Goal: Task Accomplishment & Management: Use online tool/utility

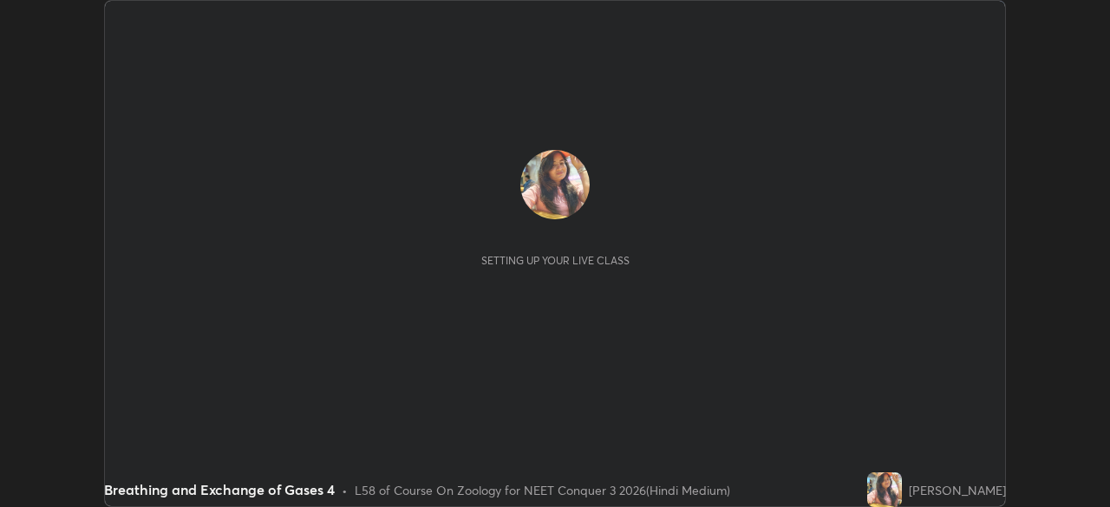
scroll to position [507, 1110]
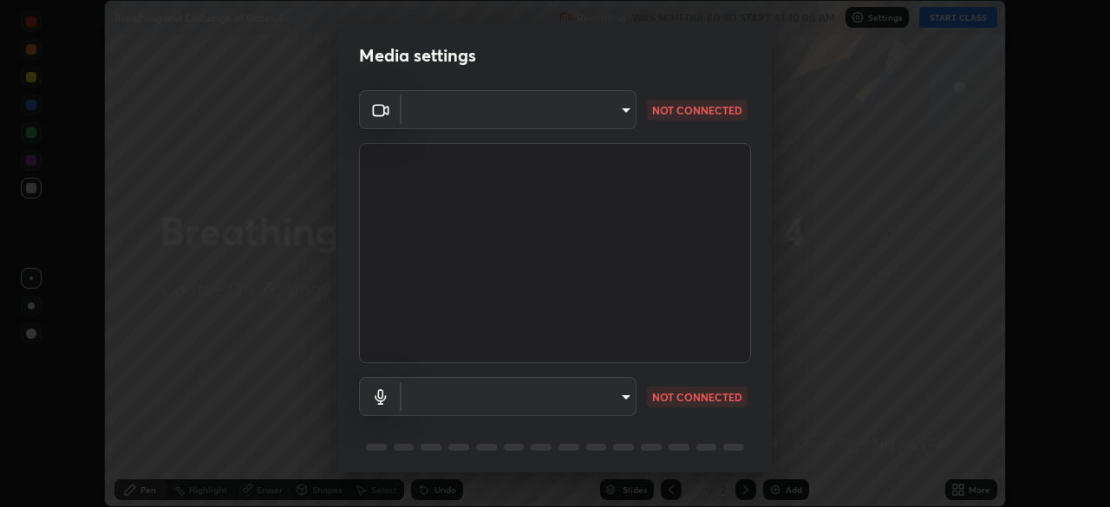
type input "fc38be1871f717ddc8e1b512eadbf63495b763d4820be899b5c927fedf8d93a0"
type input "communications"
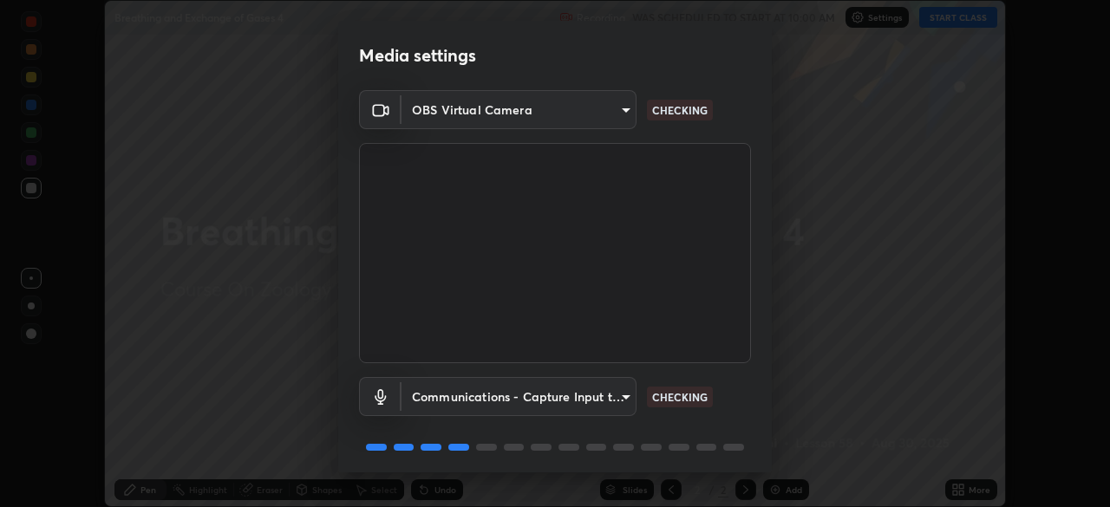
scroll to position [62, 0]
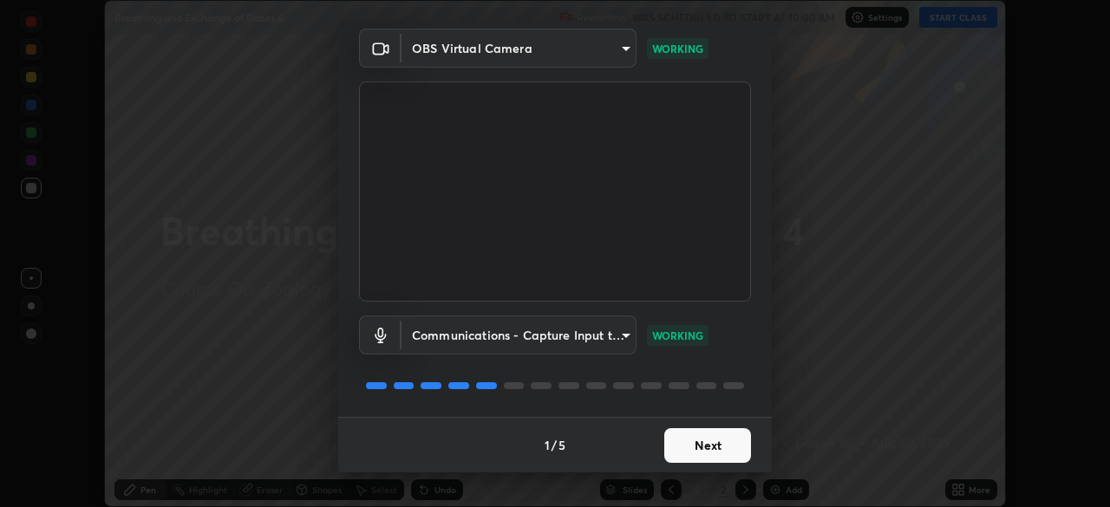
click at [681, 448] on button "Next" at bounding box center [707, 445] width 87 height 35
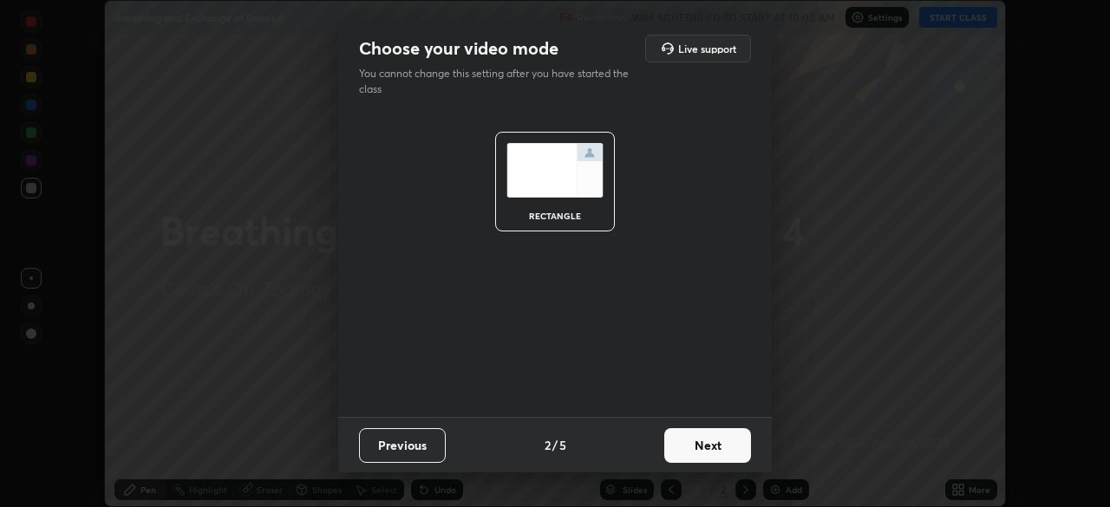
scroll to position [0, 0]
click at [680, 449] on button "Next" at bounding box center [707, 445] width 87 height 35
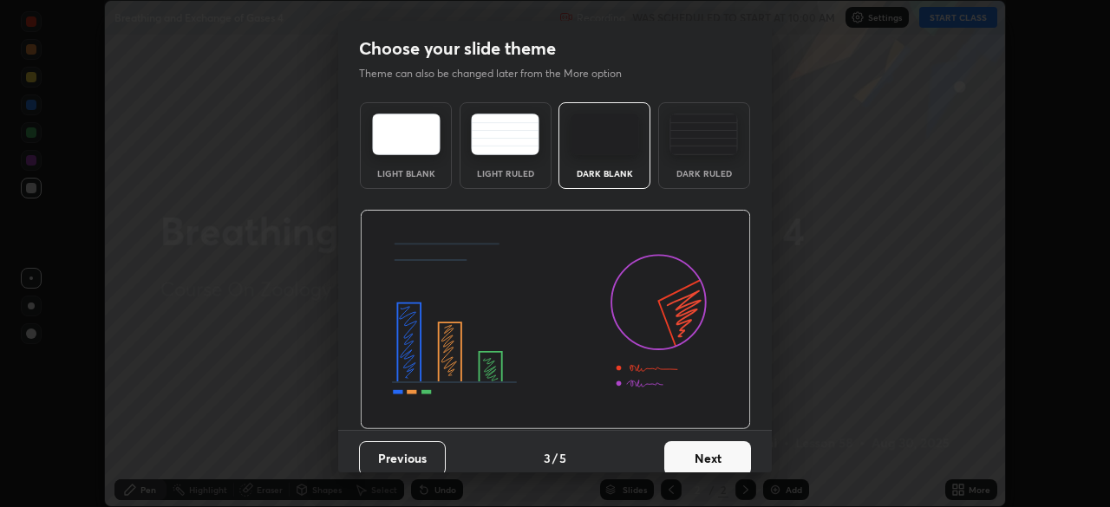
click at [679, 451] on button "Next" at bounding box center [707, 458] width 87 height 35
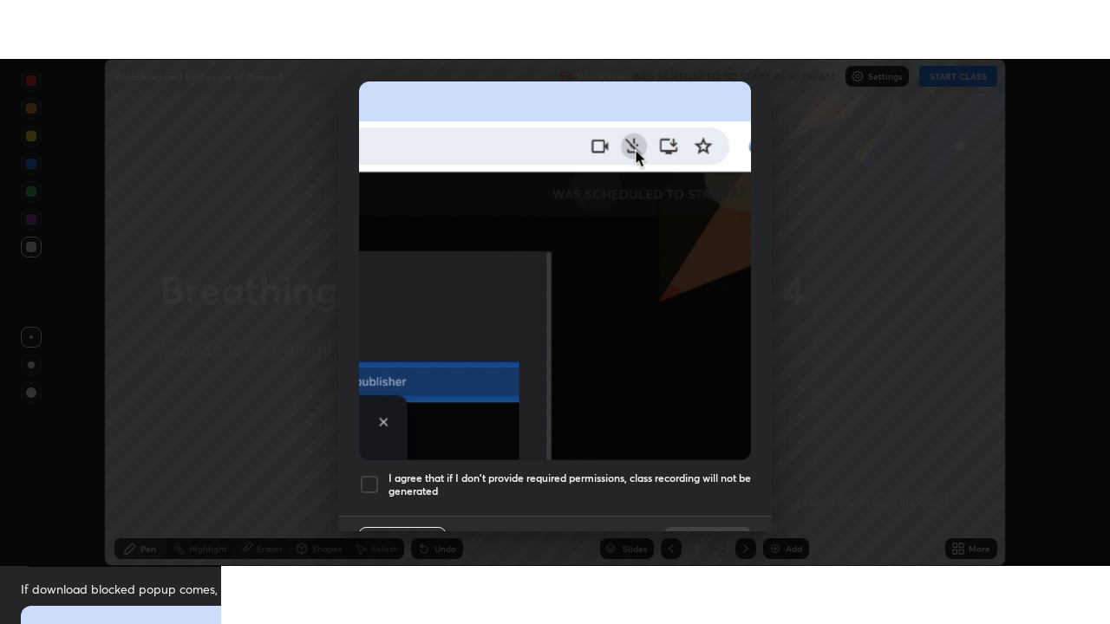
scroll to position [415, 0]
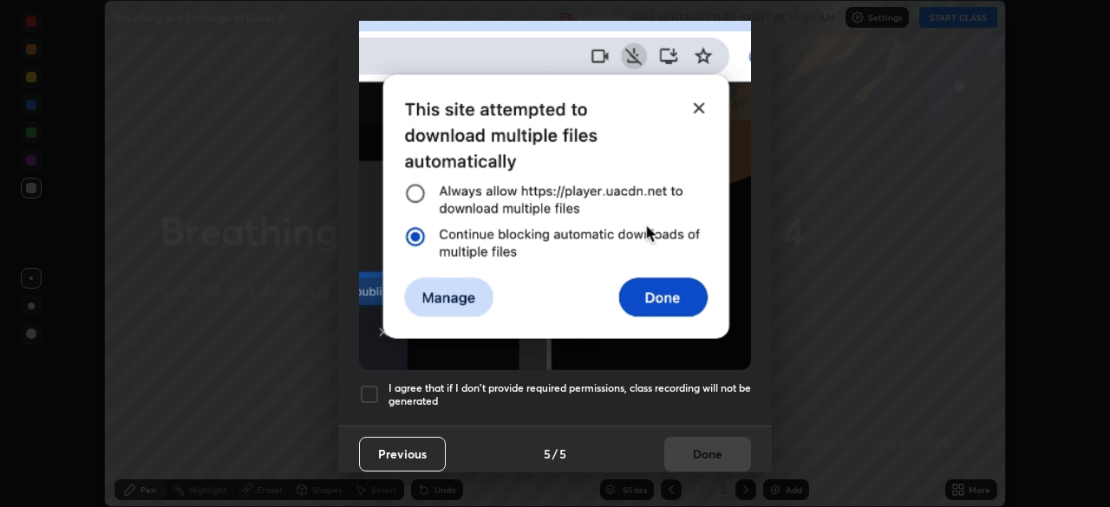
click at [372, 393] on div at bounding box center [369, 394] width 21 height 21
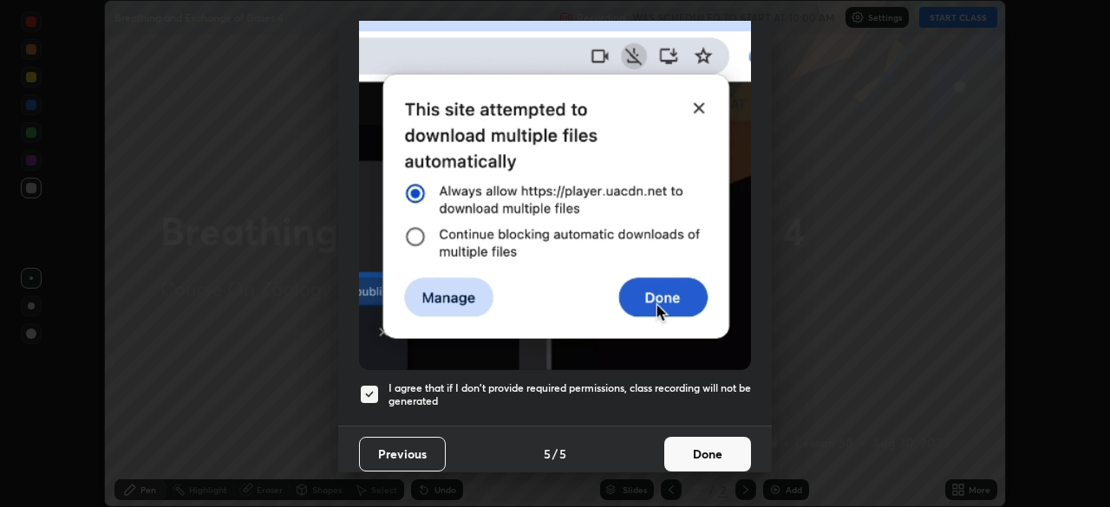
click at [684, 446] on button "Done" at bounding box center [707, 454] width 87 height 35
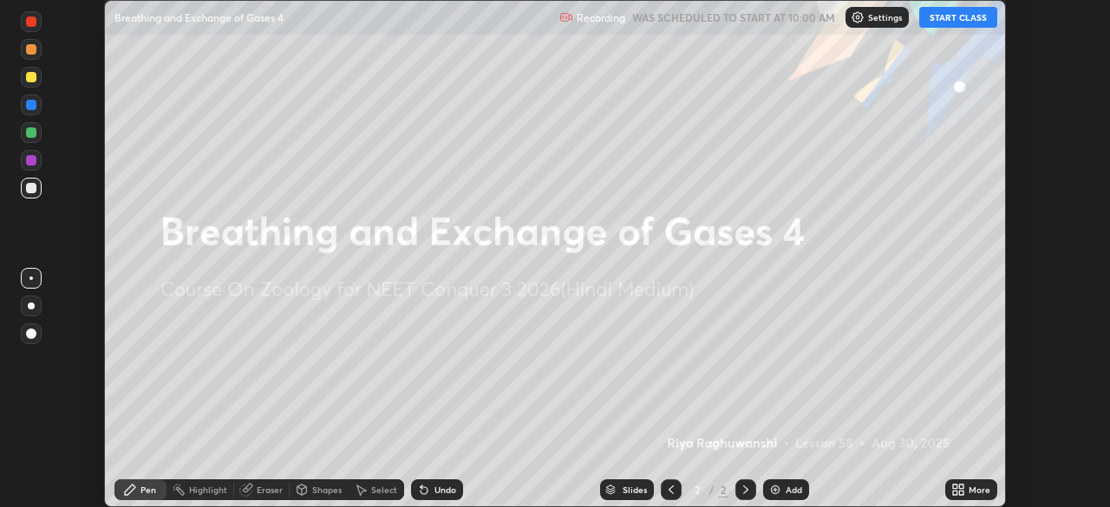
click at [936, 17] on button "START CLASS" at bounding box center [958, 17] width 78 height 21
click at [954, 494] on icon at bounding box center [955, 493] width 4 height 4
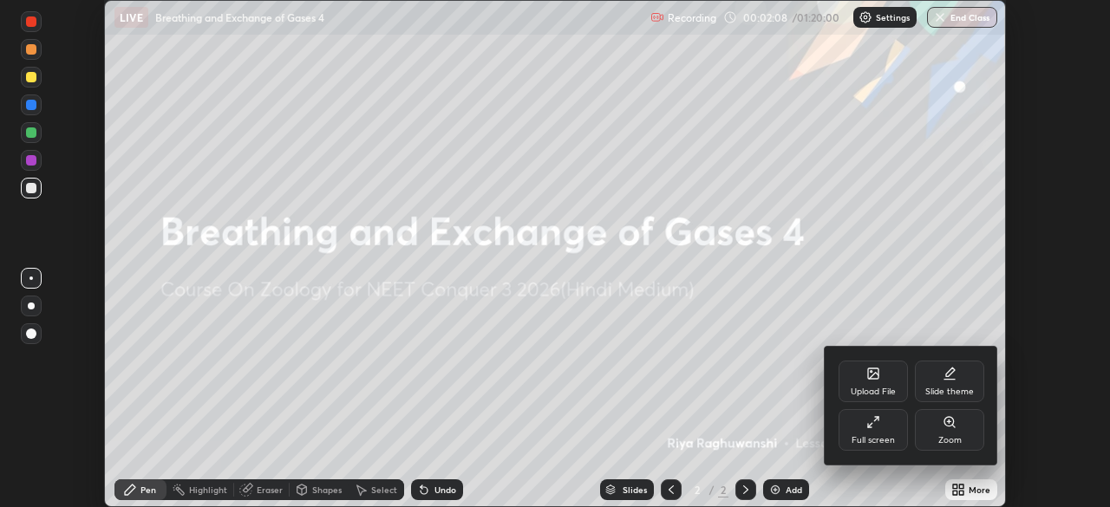
click at [866, 388] on div "Upload File" at bounding box center [872, 392] width 45 height 9
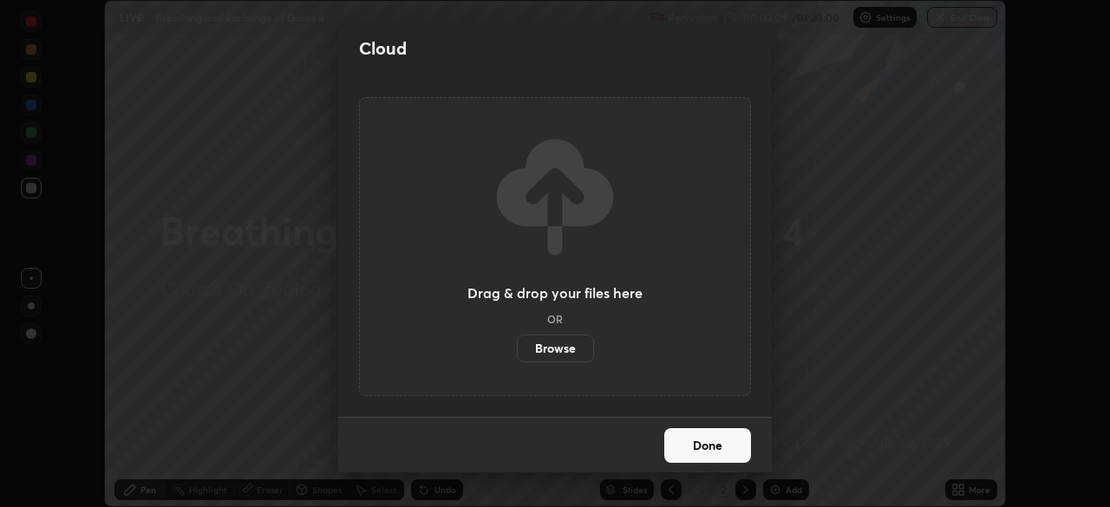
click at [567, 343] on label "Browse" at bounding box center [555, 349] width 77 height 28
click at [517, 343] on input "Browse" at bounding box center [517, 349] width 0 height 28
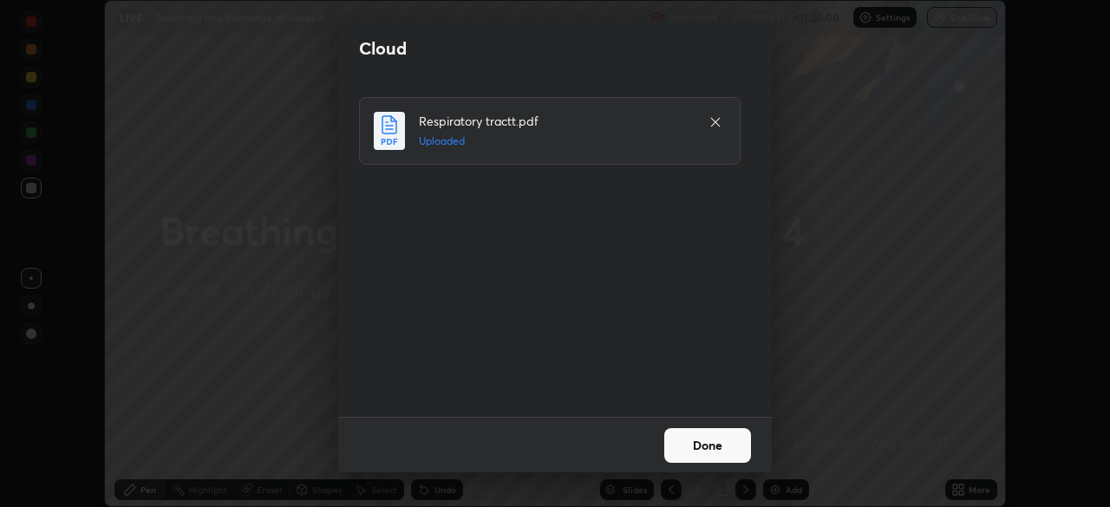
click at [705, 453] on button "Done" at bounding box center [707, 445] width 87 height 35
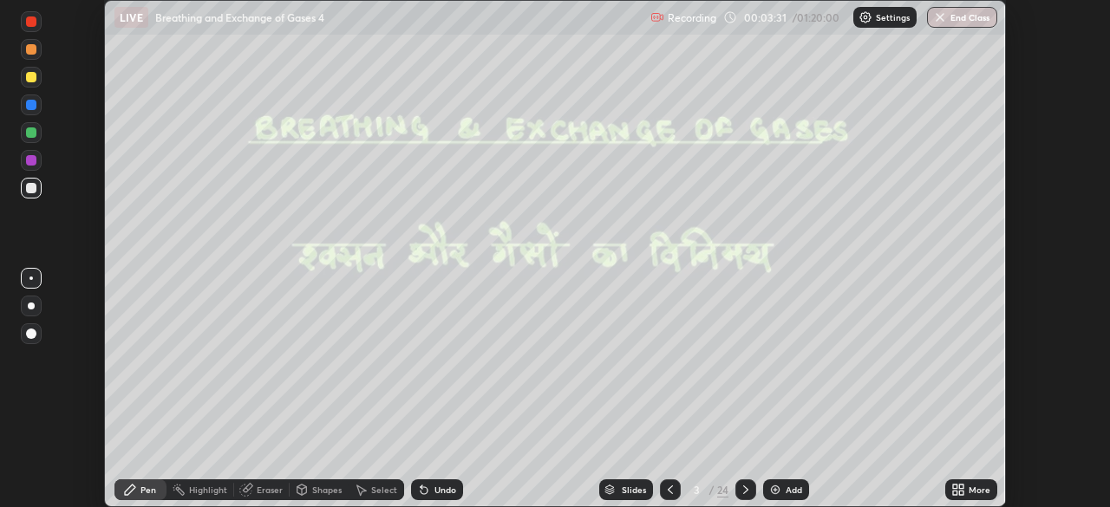
click at [954, 491] on icon at bounding box center [955, 493] width 4 height 4
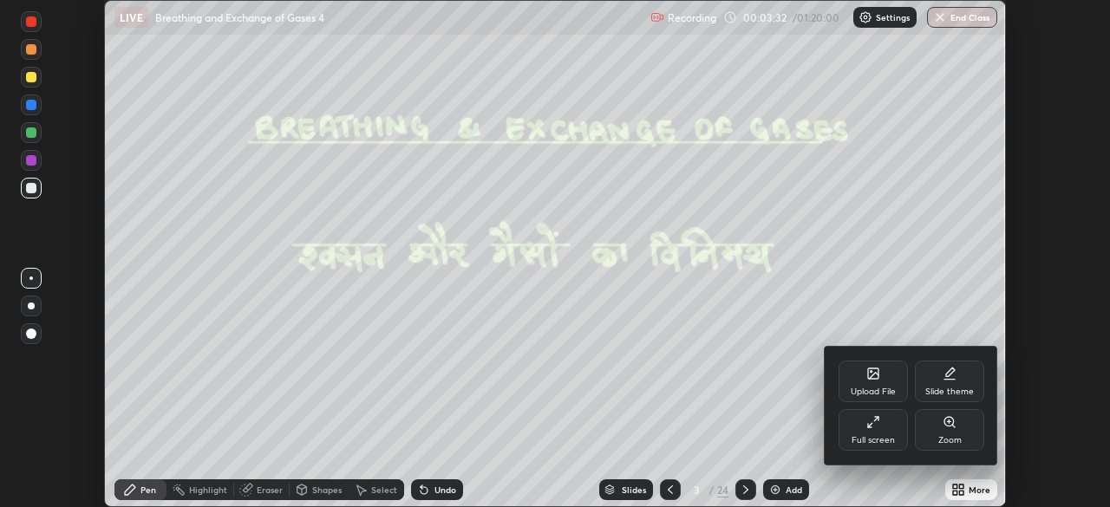
click at [869, 438] on div "Full screen" at bounding box center [872, 440] width 43 height 9
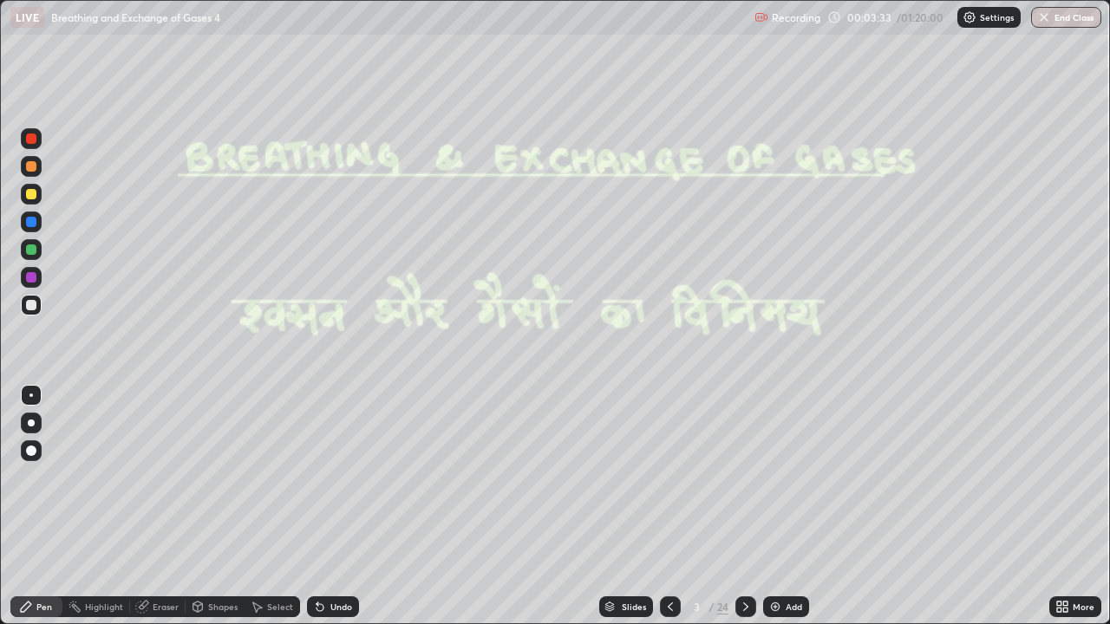
scroll to position [624, 1110]
click at [633, 506] on div "Slides" at bounding box center [626, 606] width 54 height 21
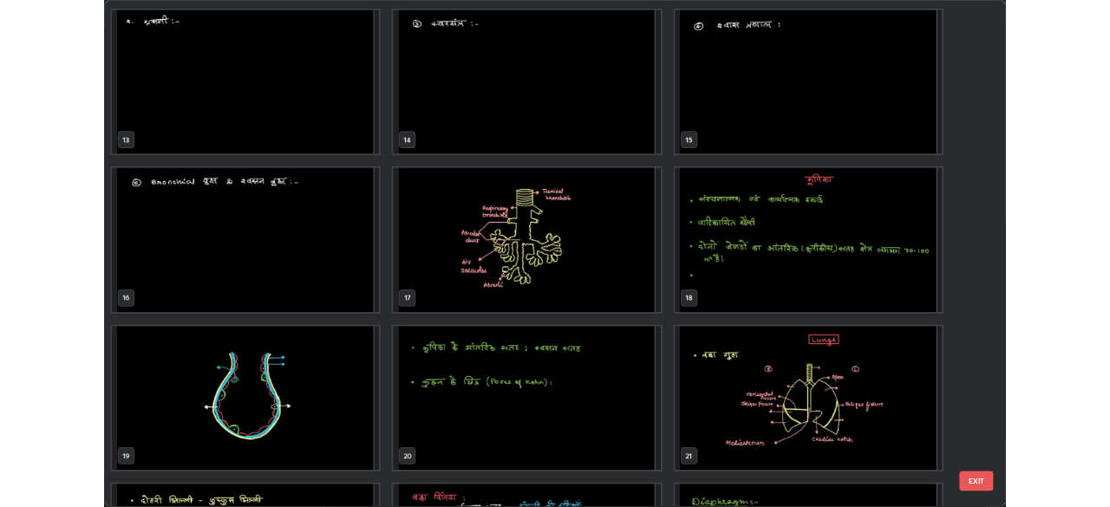
scroll to position [786, 0]
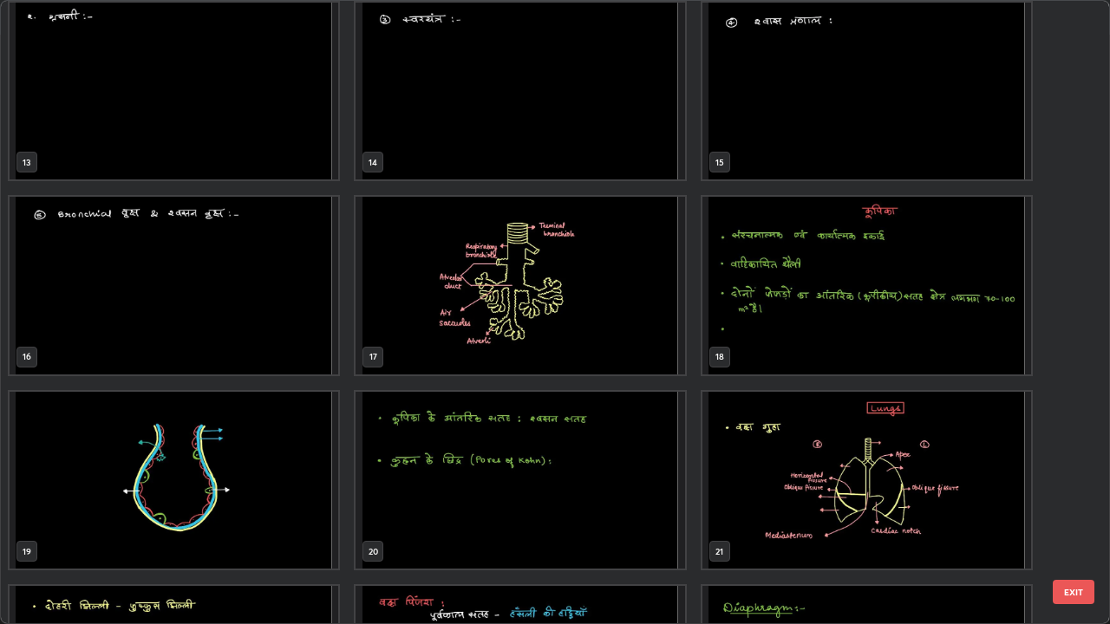
click at [269, 479] on img "grid" at bounding box center [174, 481] width 329 height 178
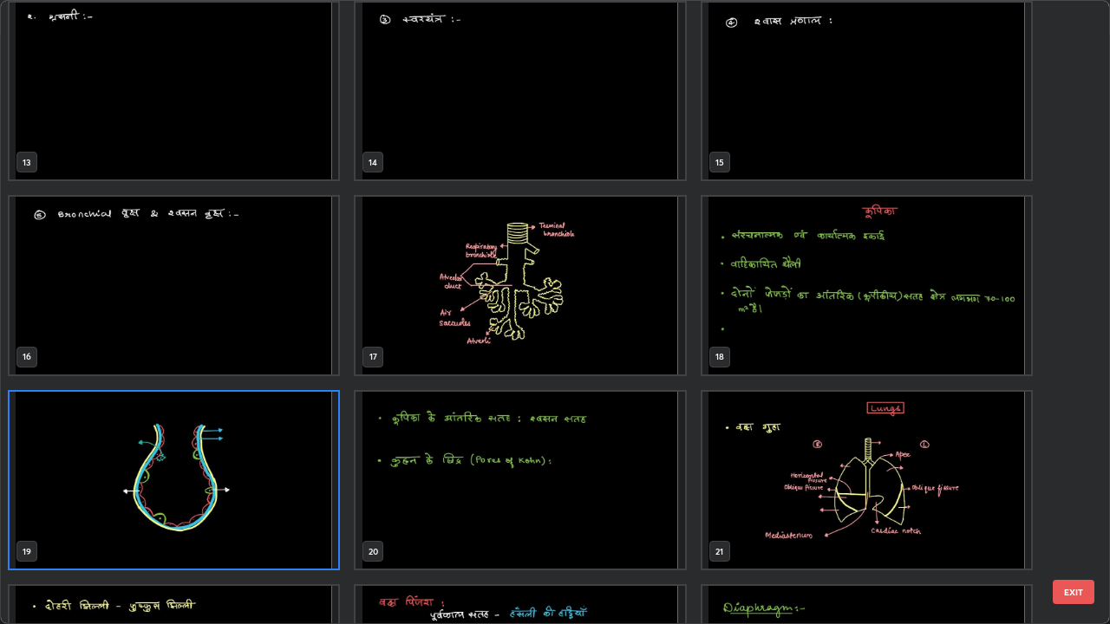
click at [275, 479] on img "grid" at bounding box center [174, 481] width 329 height 178
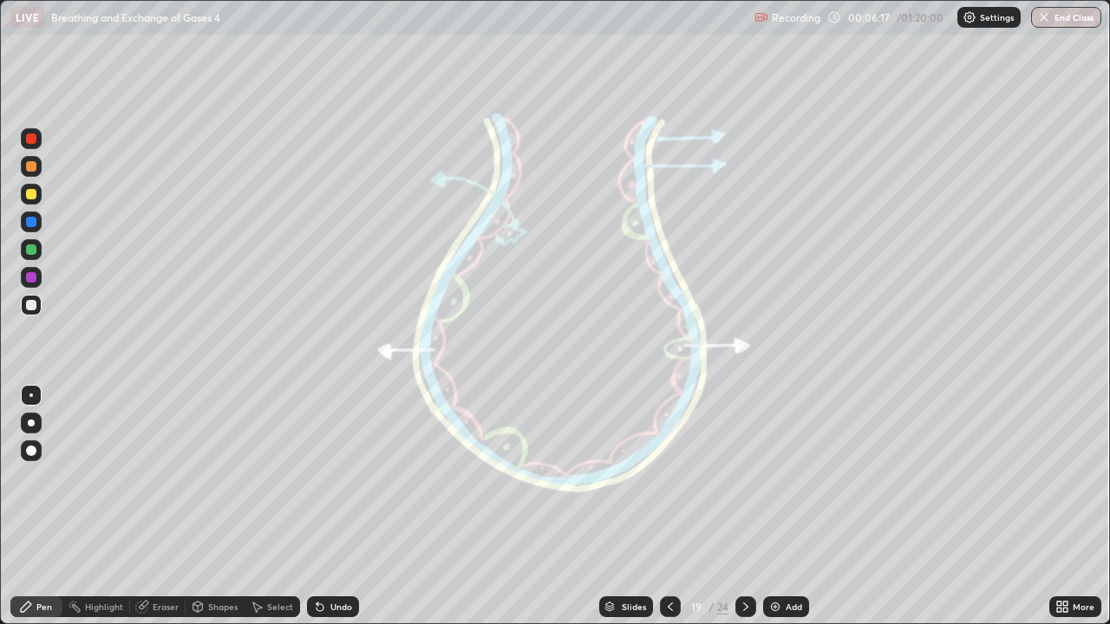
click at [744, 506] on div at bounding box center [745, 606] width 21 height 21
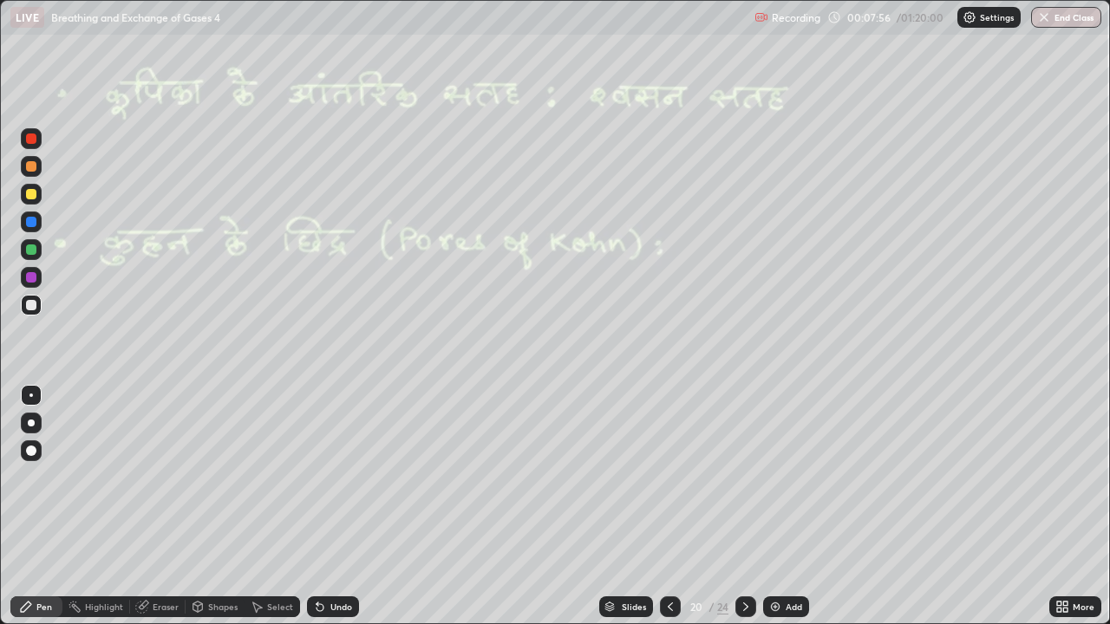
click at [744, 506] on icon at bounding box center [746, 607] width 14 height 14
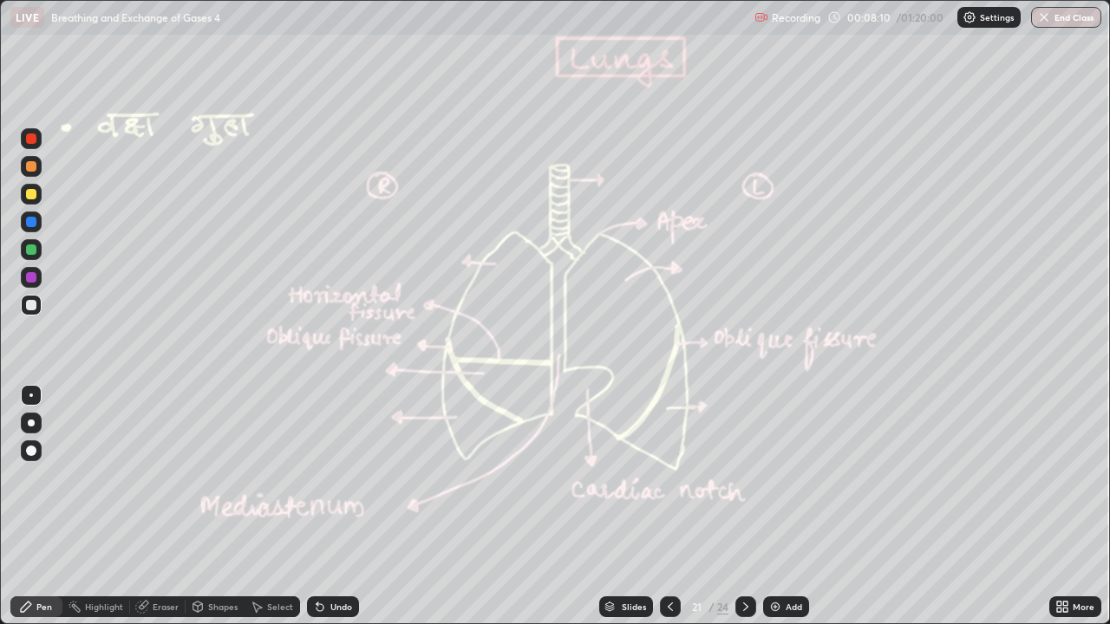
click at [31, 198] on div at bounding box center [31, 194] width 10 height 10
click at [31, 222] on div at bounding box center [31, 222] width 10 height 10
click at [32, 249] on div at bounding box center [31, 249] width 10 height 10
click at [30, 423] on div at bounding box center [31, 423] width 7 height 7
click at [33, 305] on div at bounding box center [31, 305] width 10 height 10
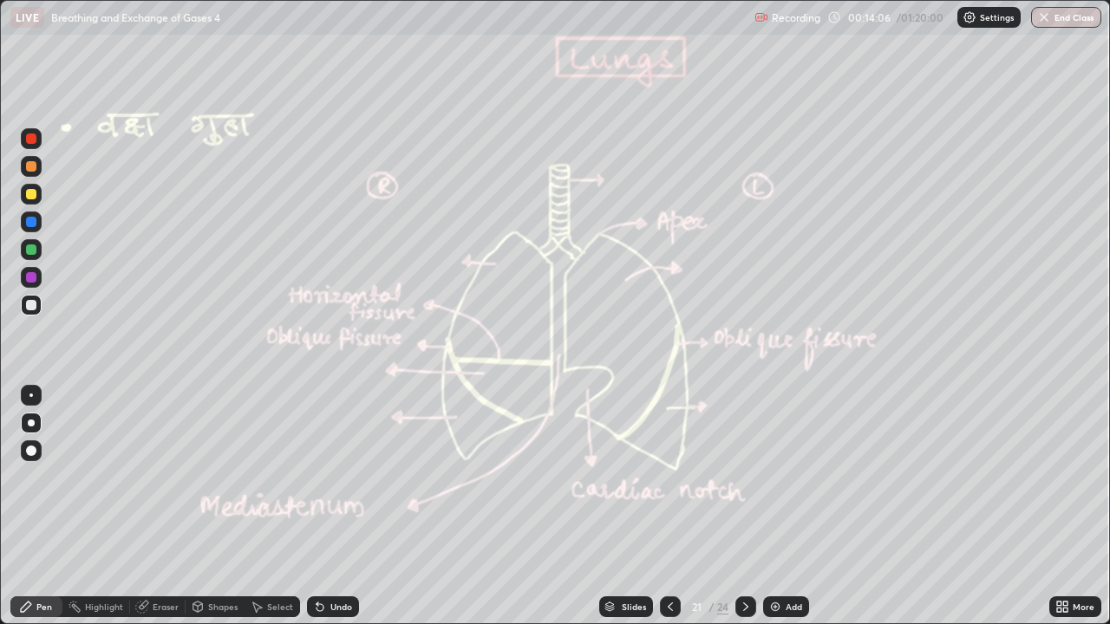
click at [335, 506] on div "Undo" at bounding box center [333, 606] width 52 height 21
click at [154, 506] on div "Eraser" at bounding box center [166, 607] width 26 height 9
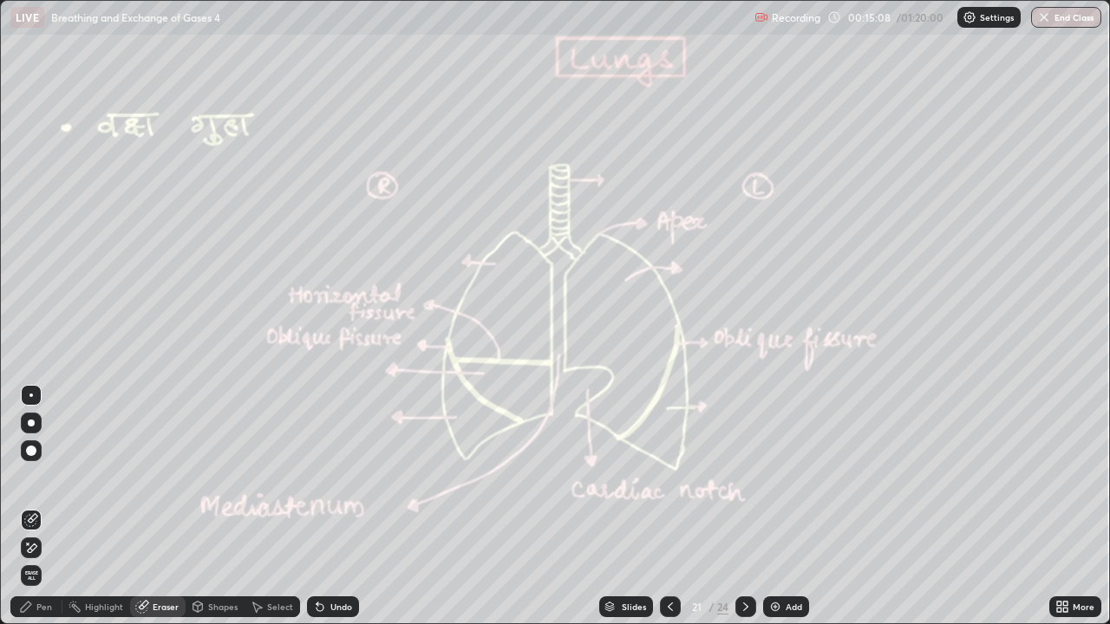
click at [23, 506] on icon at bounding box center [26, 607] width 10 height 10
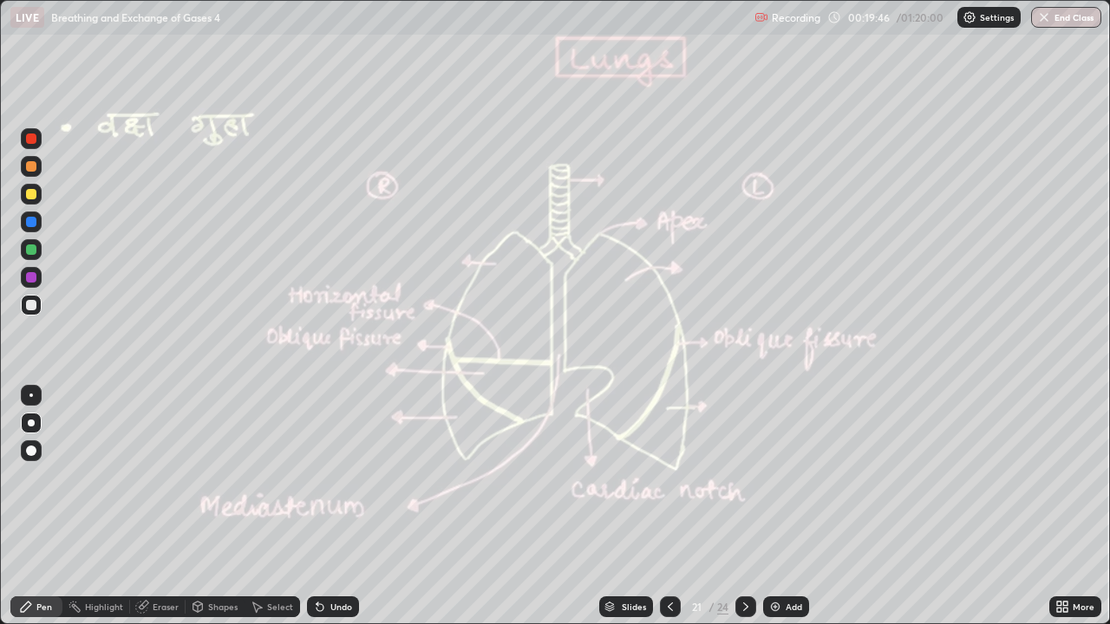
click at [743, 506] on icon at bounding box center [745, 607] width 5 height 9
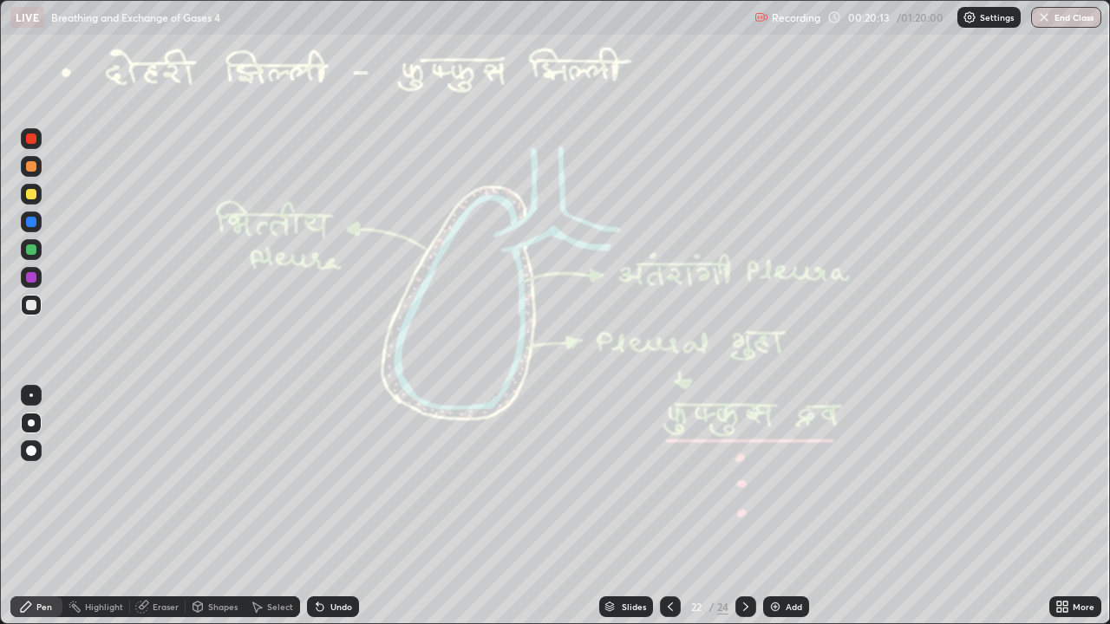
click at [30, 196] on div at bounding box center [31, 194] width 10 height 10
click at [37, 297] on div at bounding box center [31, 305] width 21 height 21
click at [310, 506] on div "Undo" at bounding box center [333, 606] width 52 height 21
click at [29, 280] on div at bounding box center [31, 277] width 10 height 10
click at [316, 506] on icon at bounding box center [319, 607] width 7 height 7
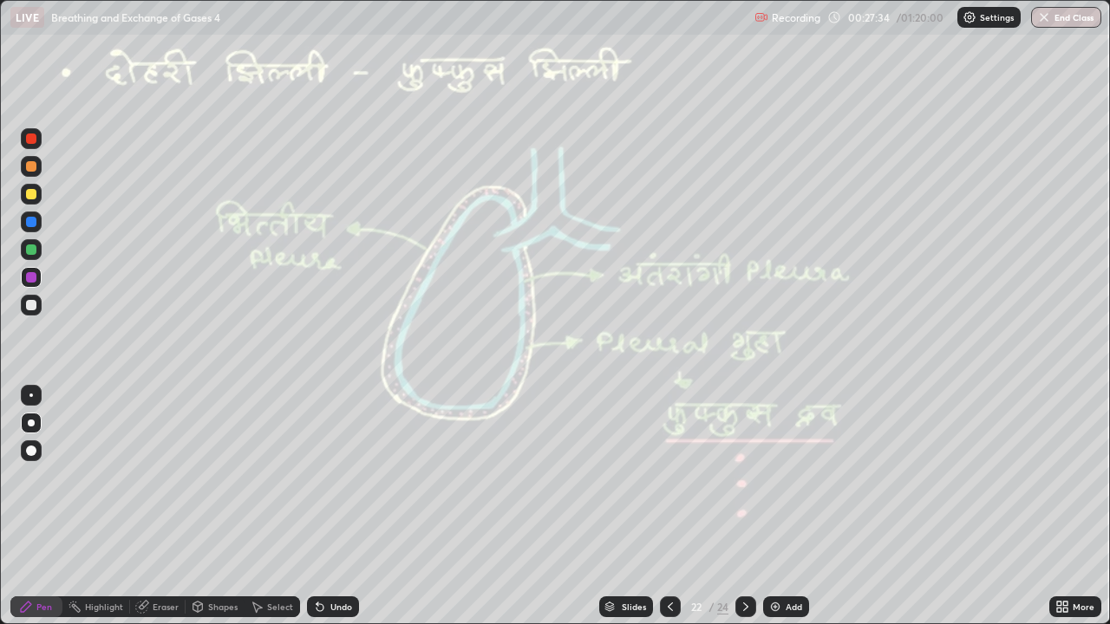
click at [316, 506] on icon at bounding box center [319, 607] width 7 height 7
click at [746, 506] on icon at bounding box center [746, 607] width 14 height 14
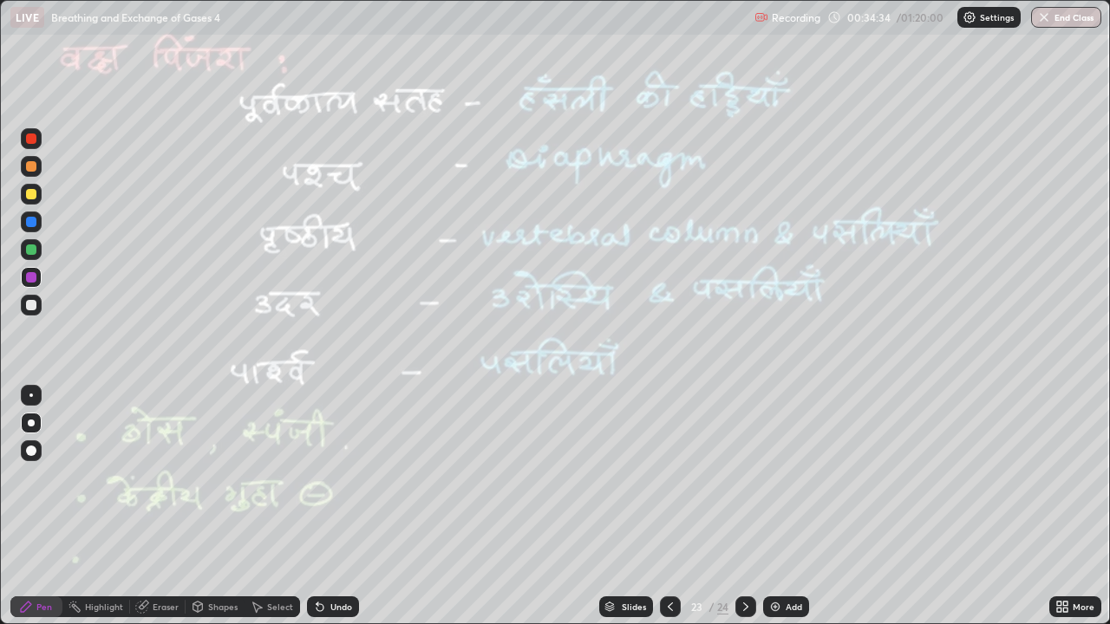
click at [29, 226] on div at bounding box center [31, 222] width 10 height 10
click at [316, 506] on icon at bounding box center [317, 604] width 2 height 2
click at [150, 506] on div "Eraser" at bounding box center [157, 606] width 55 height 21
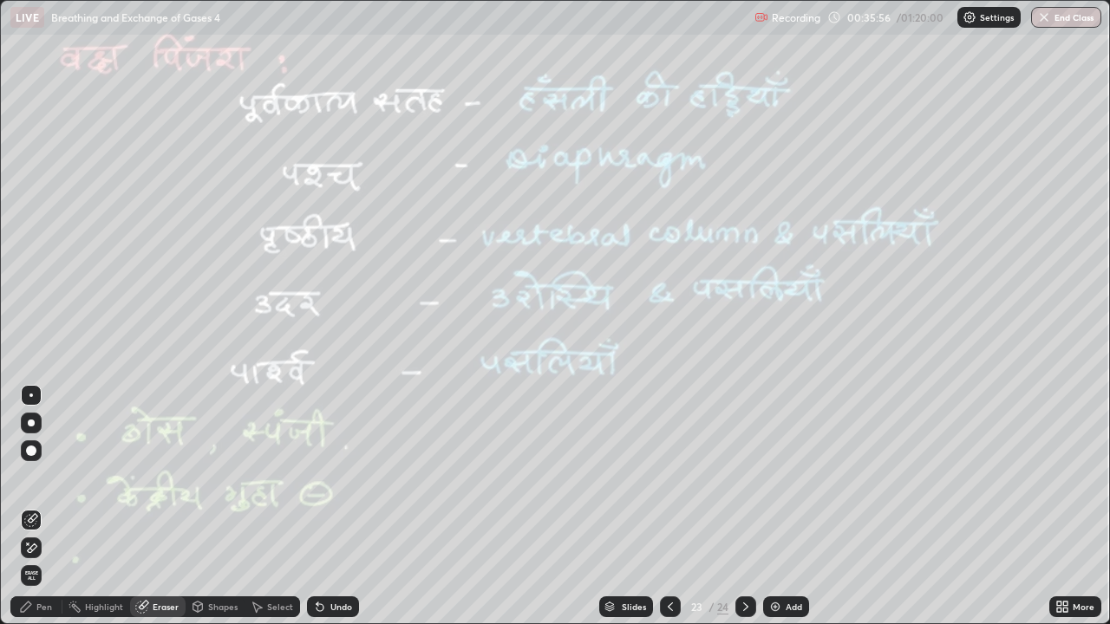
click at [44, 506] on div "Pen" at bounding box center [44, 607] width 16 height 9
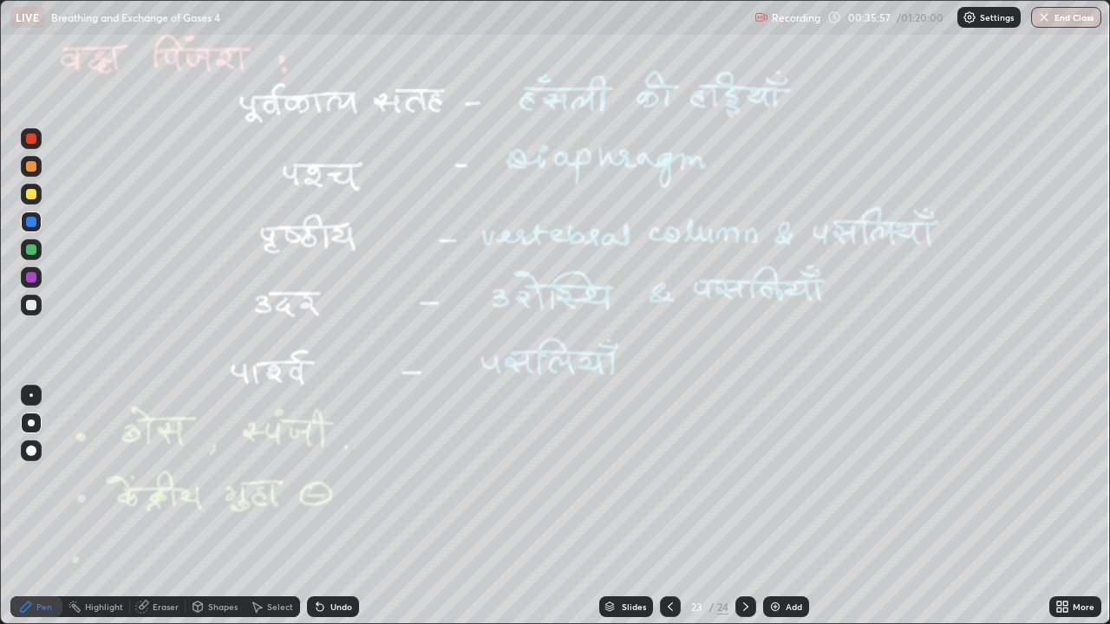
click at [33, 281] on div at bounding box center [31, 277] width 10 height 10
click at [29, 141] on div at bounding box center [31, 139] width 10 height 10
click at [31, 306] on div at bounding box center [31, 305] width 10 height 10
click at [32, 219] on div at bounding box center [31, 222] width 10 height 10
click at [25, 277] on div at bounding box center [31, 277] width 21 height 21
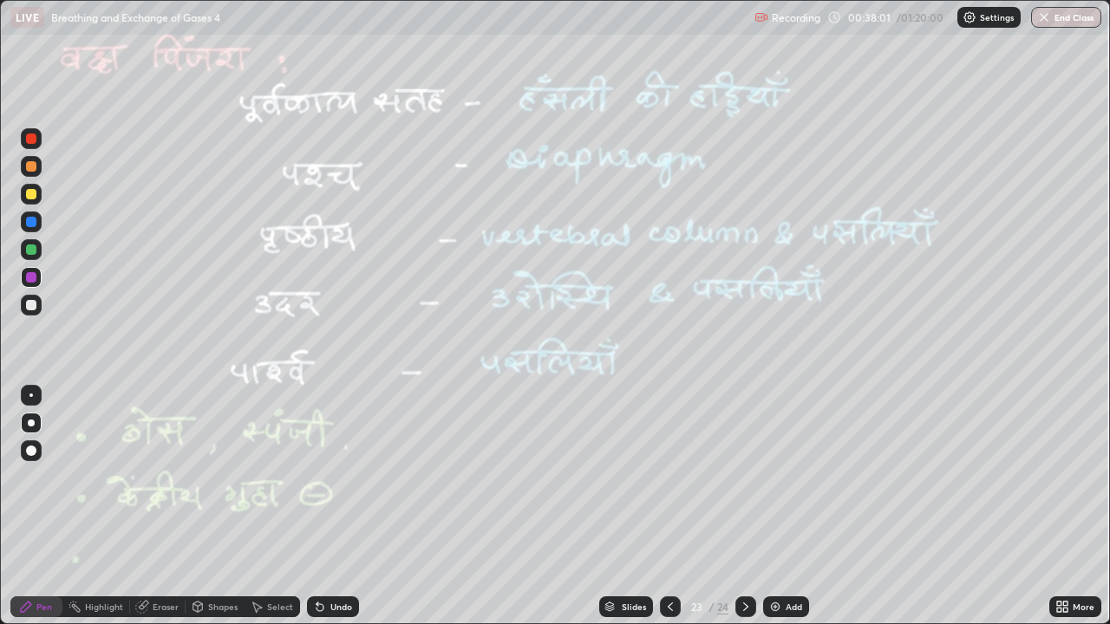
click at [29, 307] on div at bounding box center [31, 305] width 10 height 10
click at [248, 506] on div "Select" at bounding box center [271, 607] width 55 height 35
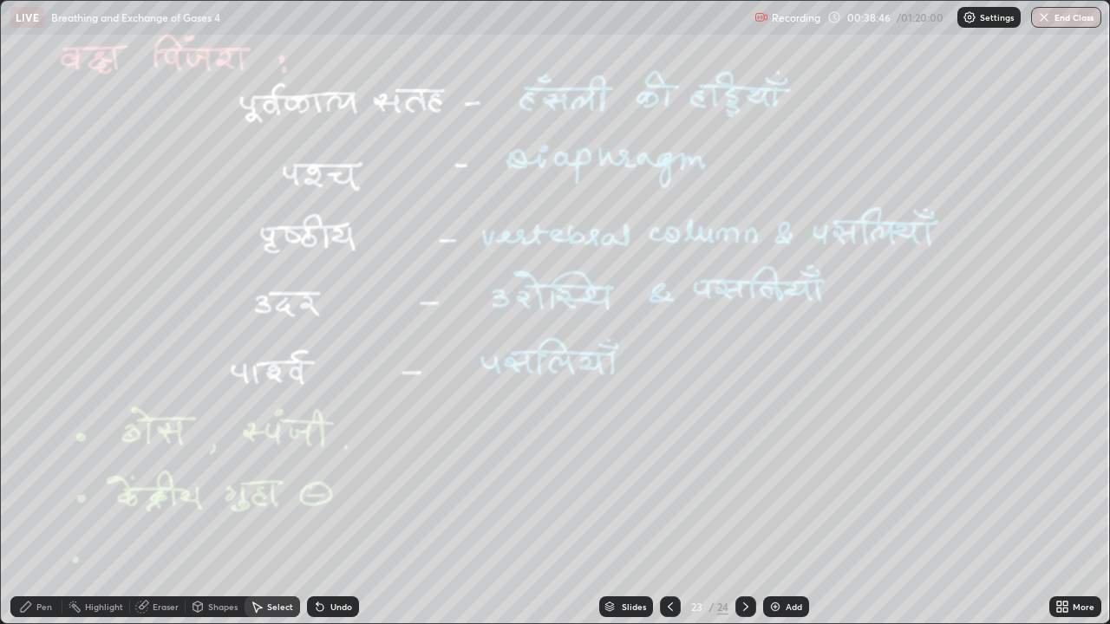
click at [30, 506] on div "Pen" at bounding box center [36, 606] width 52 height 21
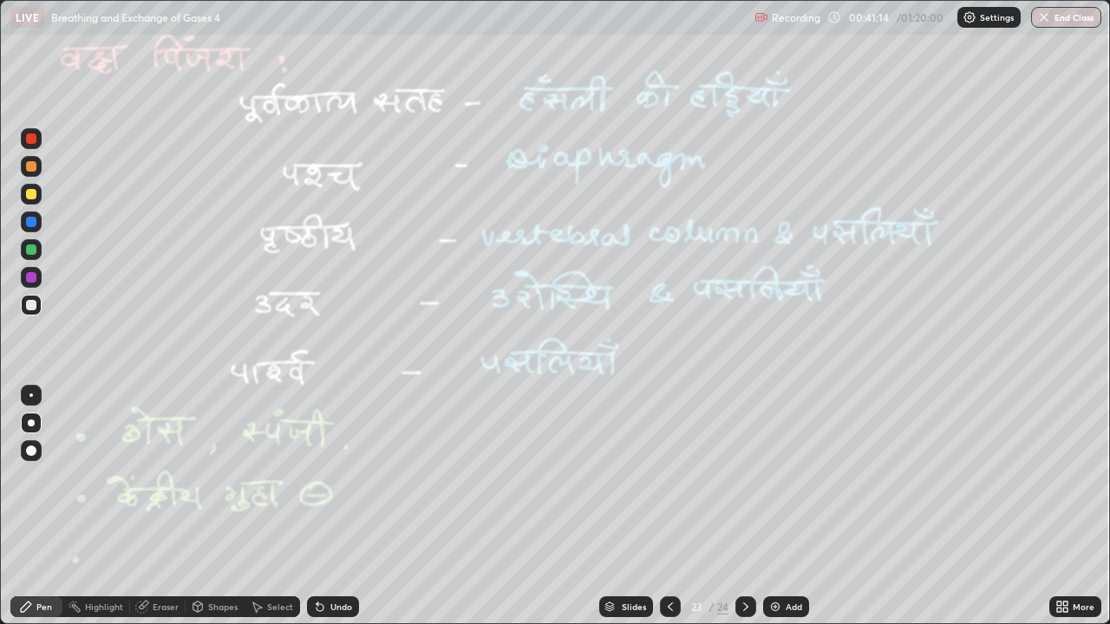
click at [745, 506] on icon at bounding box center [746, 607] width 14 height 14
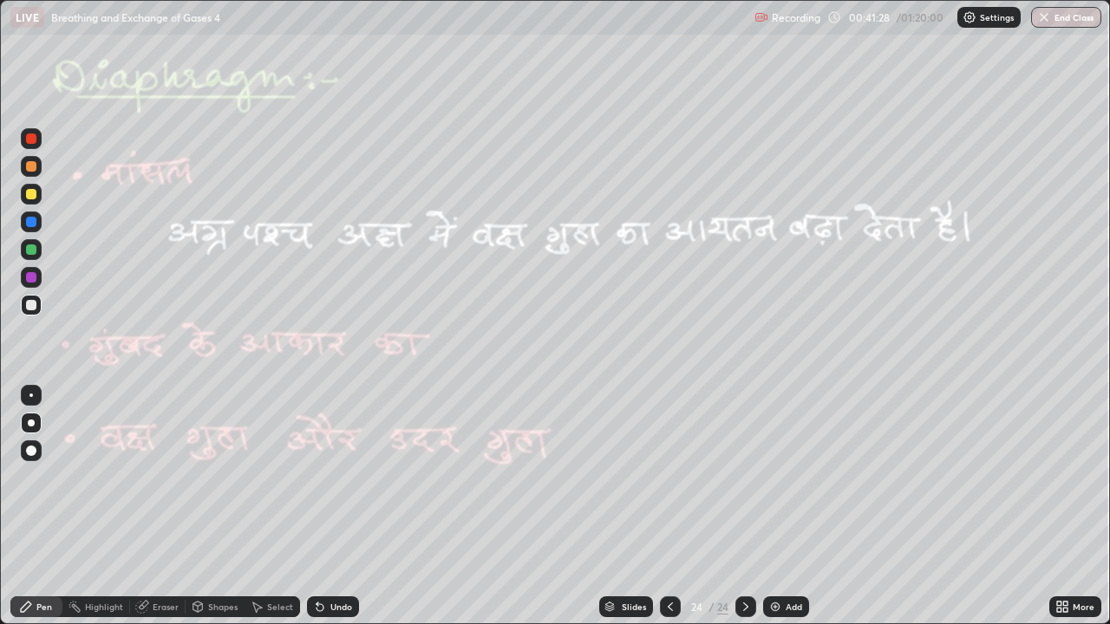
click at [319, 506] on icon at bounding box center [319, 607] width 7 height 7
click at [320, 506] on icon at bounding box center [319, 607] width 7 height 7
click at [318, 506] on icon at bounding box center [319, 607] width 7 height 7
click at [321, 506] on icon at bounding box center [319, 607] width 7 height 7
click at [155, 506] on div "Eraser" at bounding box center [166, 607] width 26 height 9
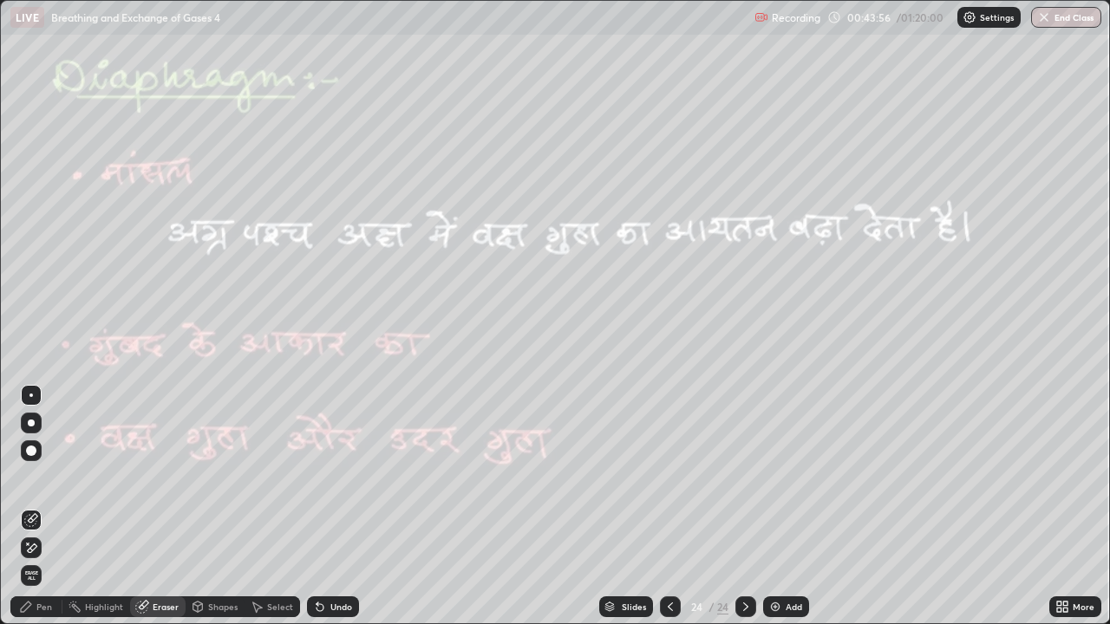
click at [36, 506] on div "Pen" at bounding box center [44, 607] width 16 height 9
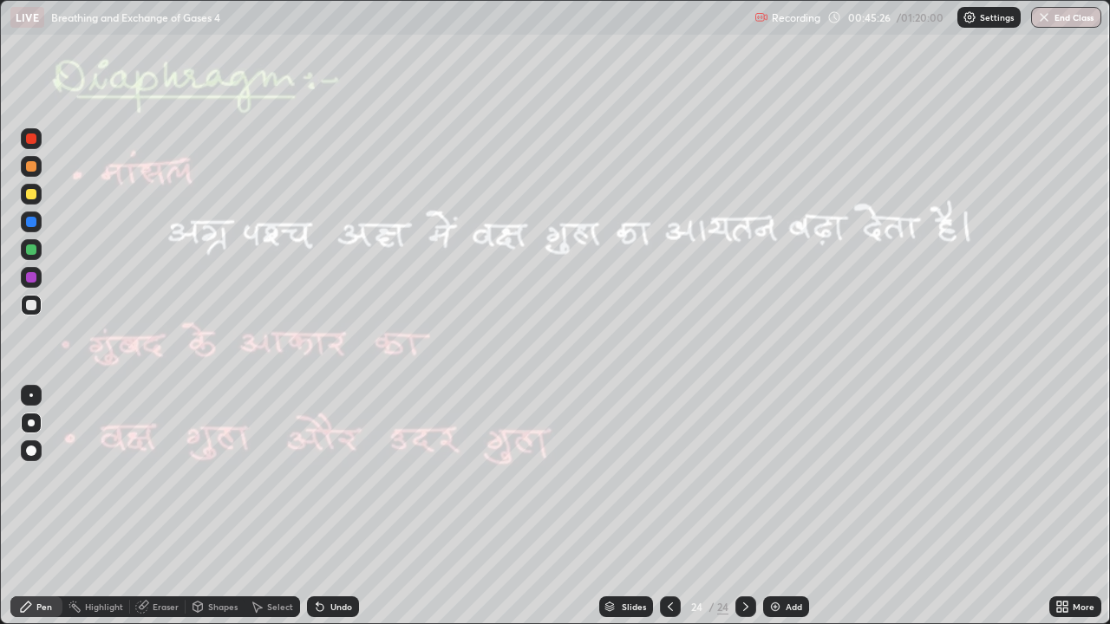
click at [34, 194] on div at bounding box center [31, 194] width 10 height 10
click at [31, 195] on div at bounding box center [31, 194] width 10 height 10
click at [1064, 506] on icon at bounding box center [1065, 610] width 4 height 4
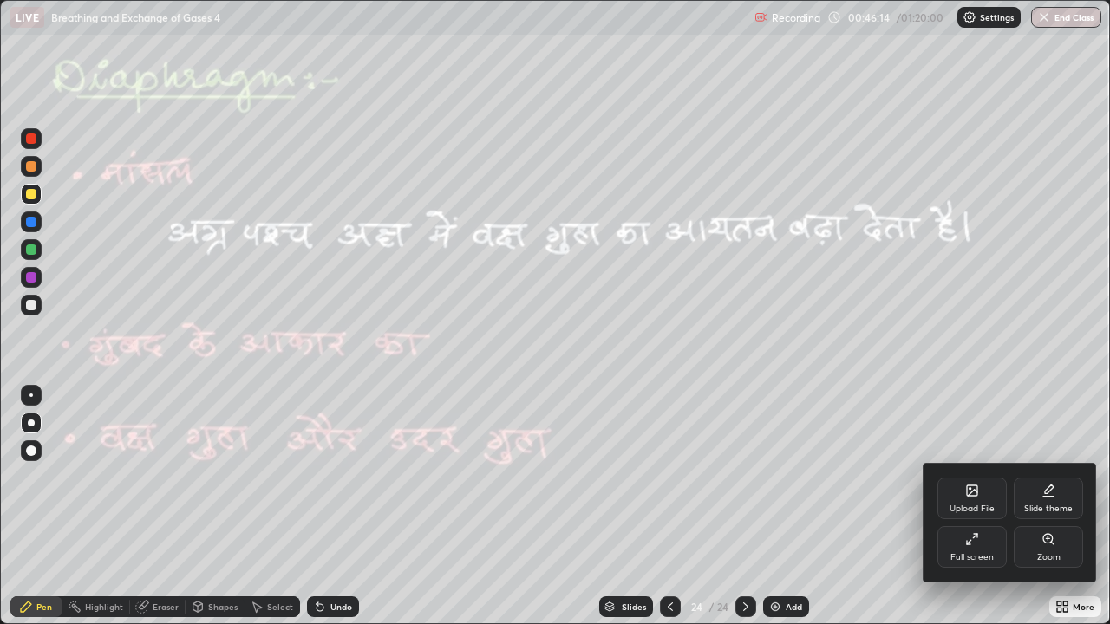
click at [972, 501] on div "Upload File" at bounding box center [971, 499] width 69 height 42
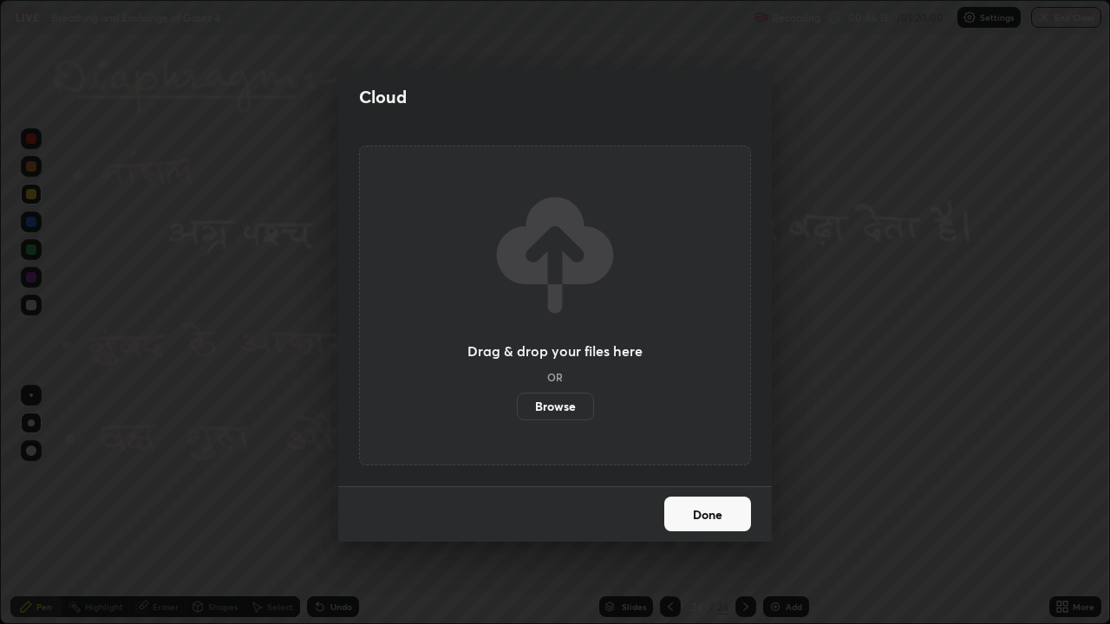
click at [563, 409] on label "Browse" at bounding box center [555, 407] width 77 height 28
click at [517, 409] on input "Browse" at bounding box center [517, 407] width 0 height 28
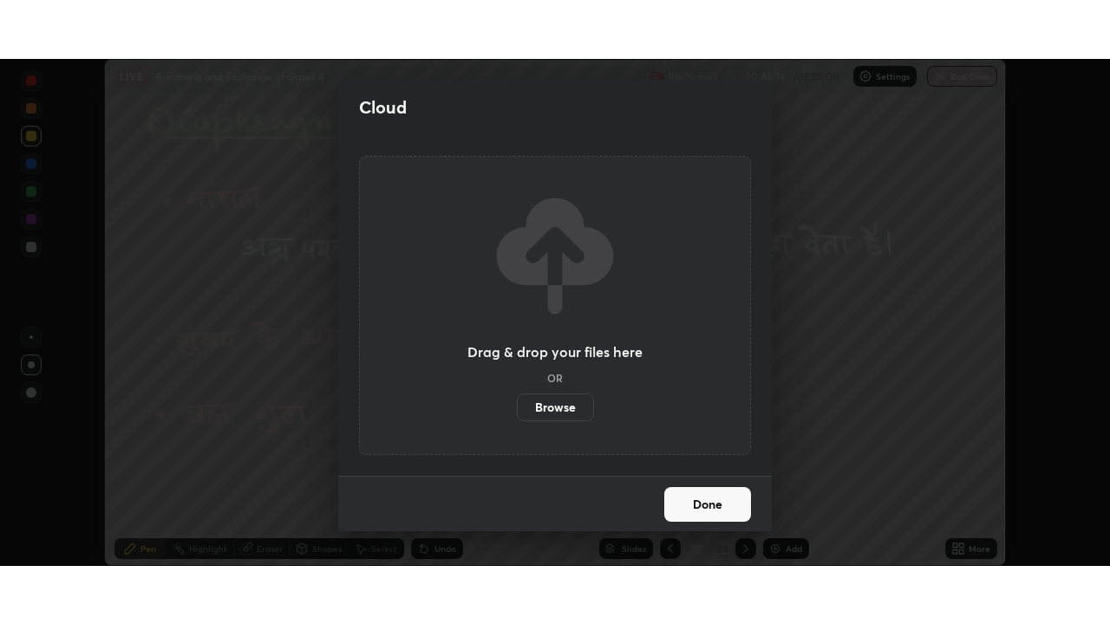
scroll to position [86185, 85582]
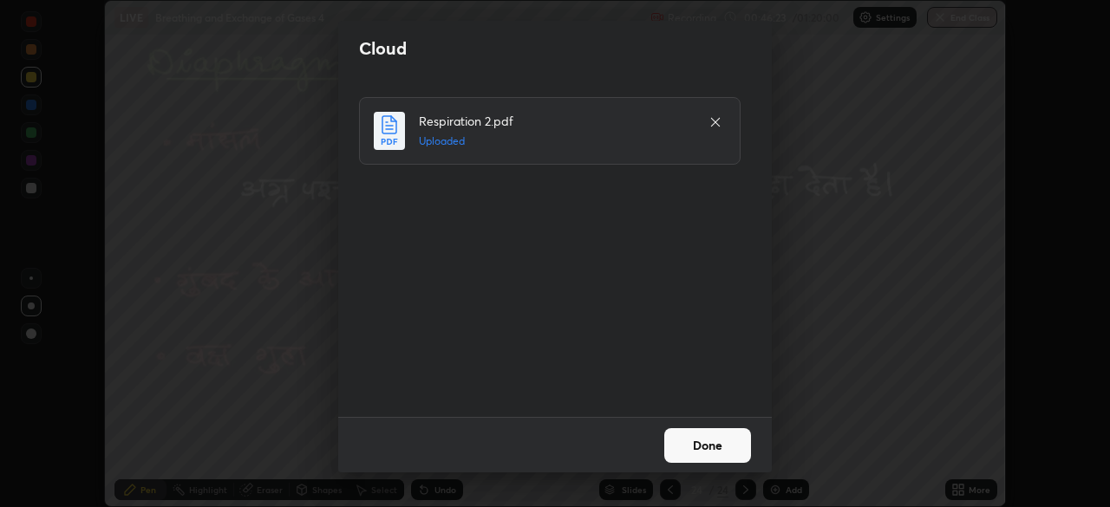
click at [685, 453] on button "Done" at bounding box center [707, 445] width 87 height 35
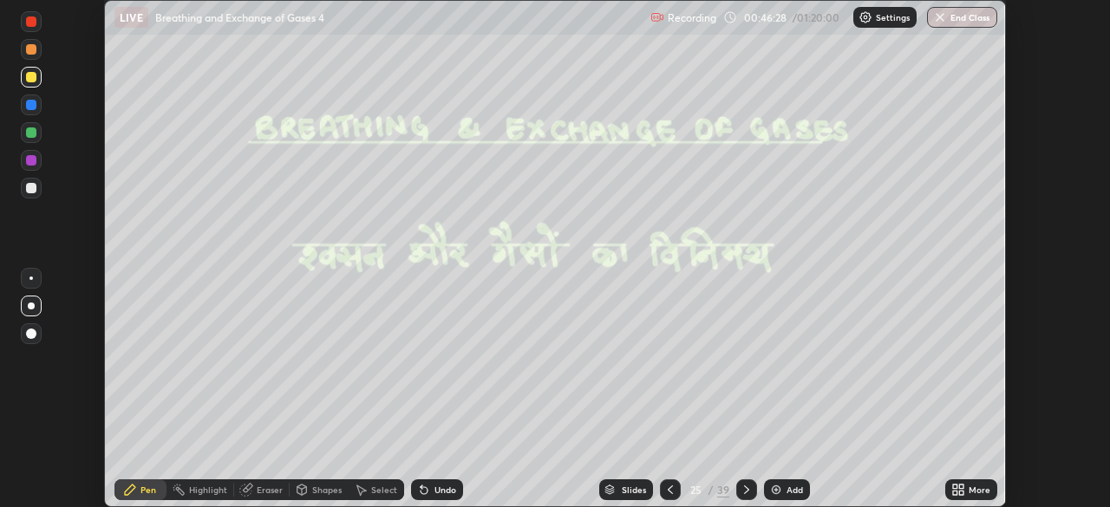
click at [746, 487] on icon at bounding box center [746, 490] width 14 height 14
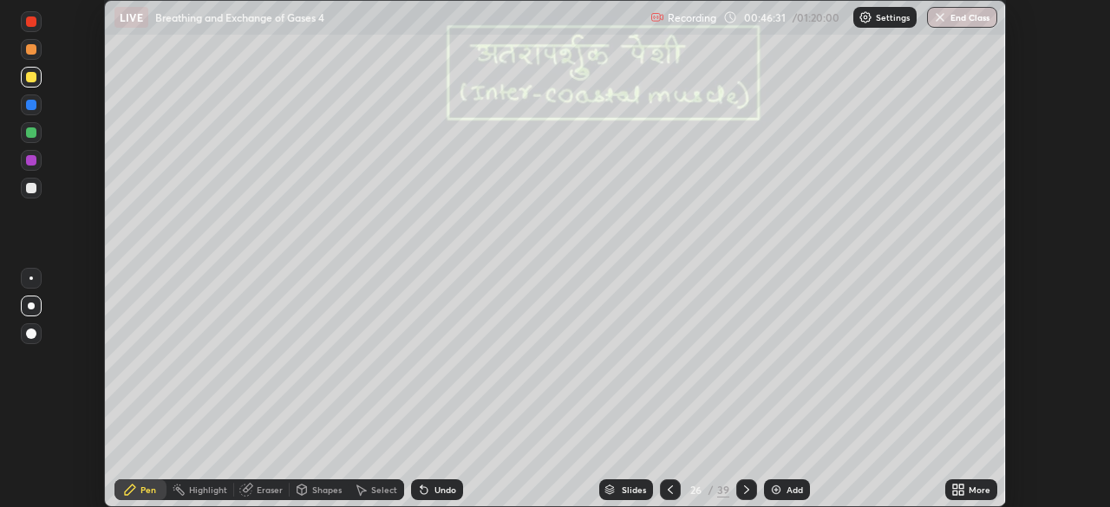
click at [954, 492] on icon at bounding box center [955, 493] width 4 height 4
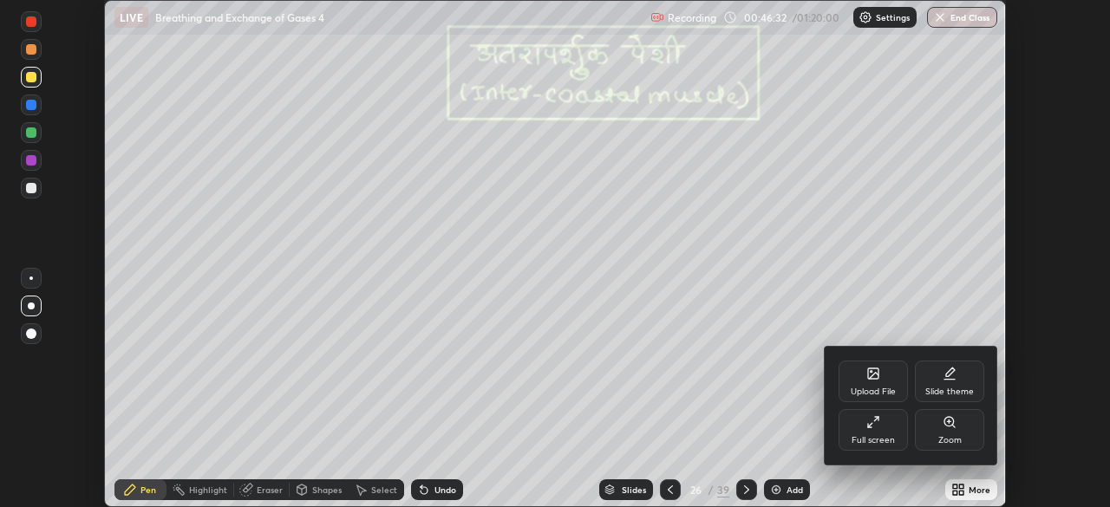
click at [872, 432] on div "Full screen" at bounding box center [872, 430] width 69 height 42
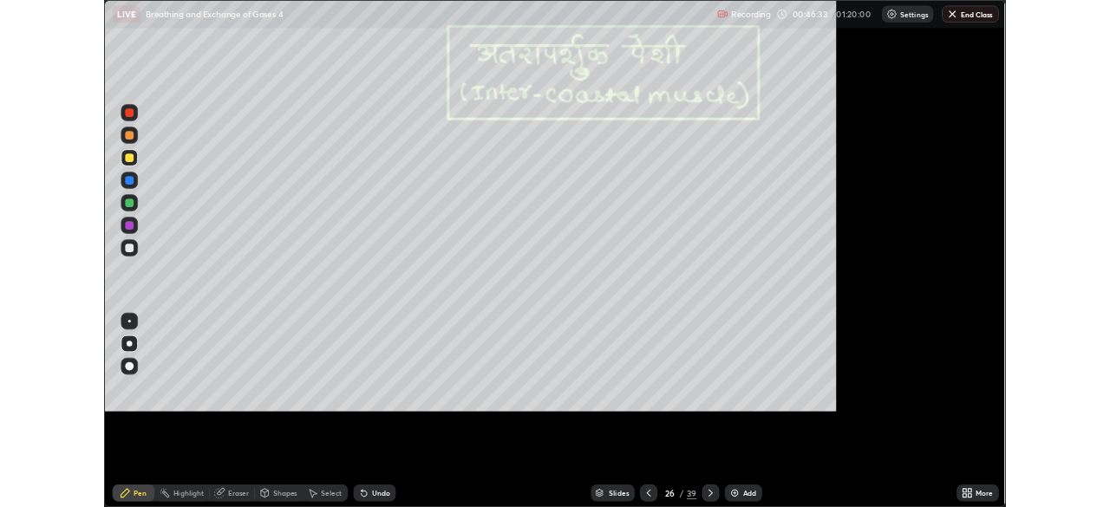
scroll to position [624, 1110]
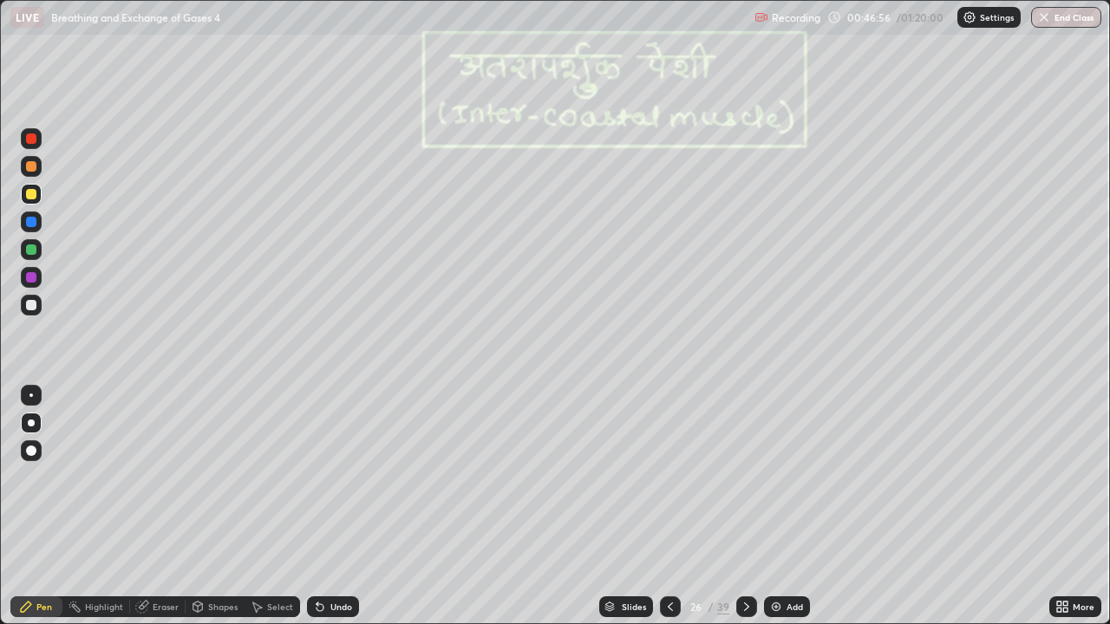
click at [32, 250] on div at bounding box center [31, 249] width 10 height 10
click at [31, 197] on div at bounding box center [31, 194] width 10 height 10
click at [30, 253] on div at bounding box center [31, 249] width 10 height 10
click at [31, 276] on div at bounding box center [31, 277] width 10 height 10
click at [741, 506] on icon at bounding box center [746, 607] width 14 height 14
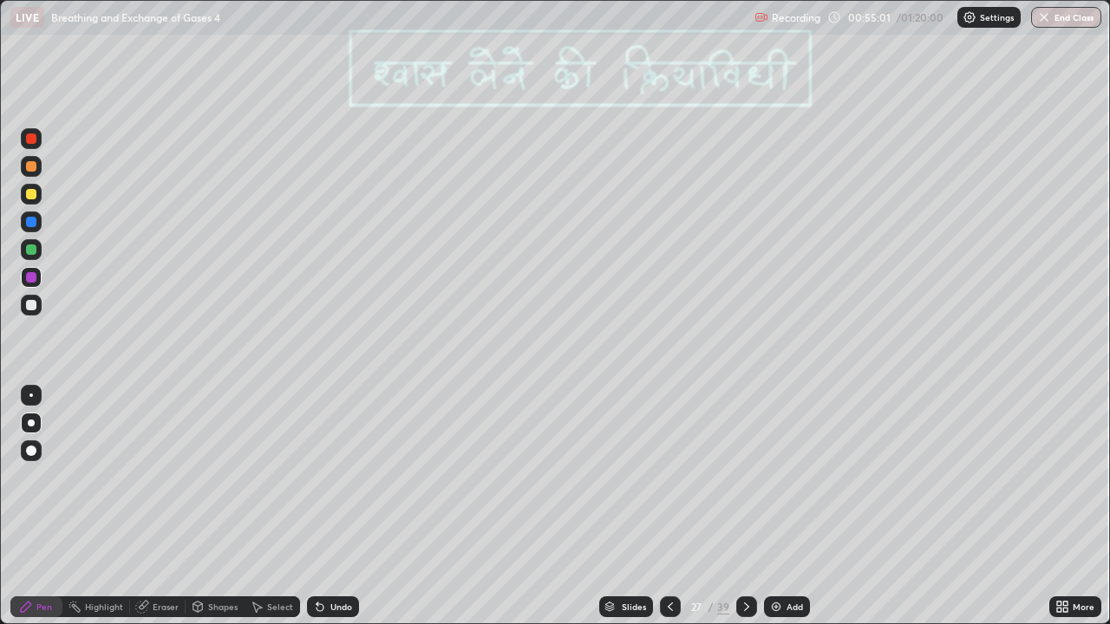
click at [31, 251] on div at bounding box center [31, 249] width 10 height 10
click at [30, 220] on div at bounding box center [31, 222] width 10 height 10
click at [36, 197] on div at bounding box center [31, 194] width 10 height 10
click at [34, 248] on div at bounding box center [31, 249] width 10 height 10
click at [29, 305] on div at bounding box center [31, 305] width 10 height 10
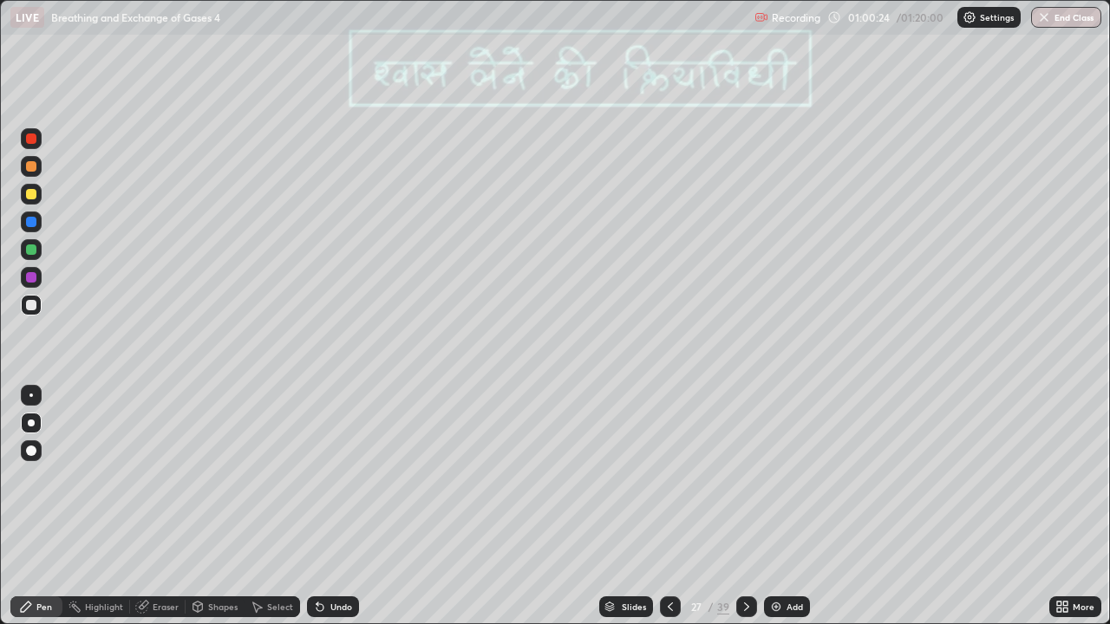
click at [26, 222] on div at bounding box center [31, 222] width 10 height 10
click at [32, 197] on div at bounding box center [31, 194] width 10 height 10
click at [746, 506] on icon at bounding box center [746, 607] width 5 height 9
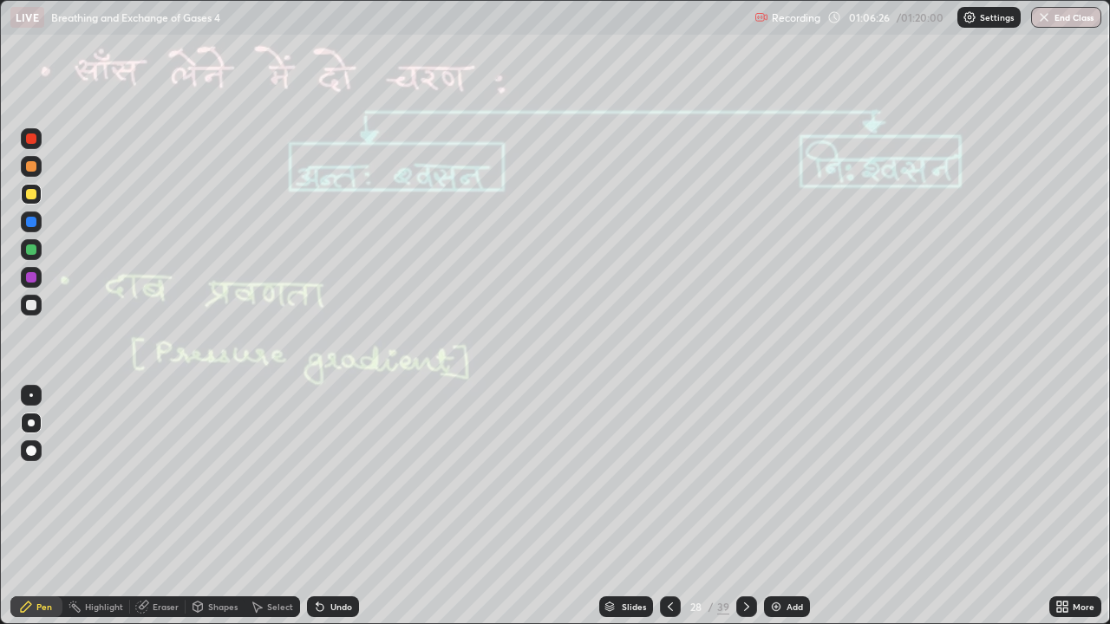
click at [744, 506] on icon at bounding box center [746, 607] width 14 height 14
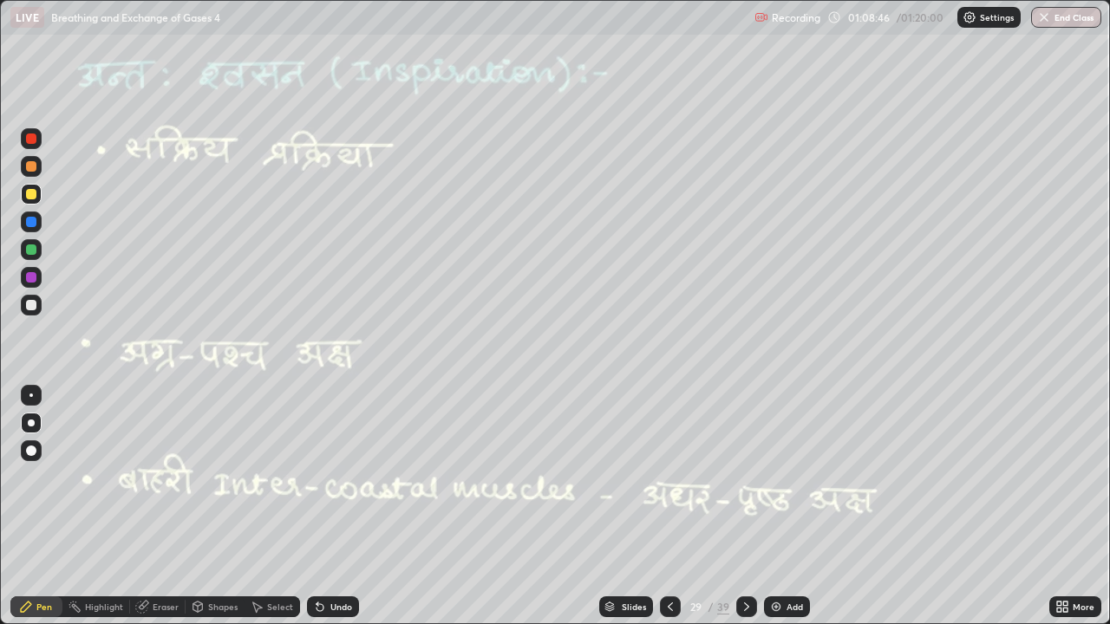
click at [668, 506] on icon at bounding box center [670, 607] width 14 height 14
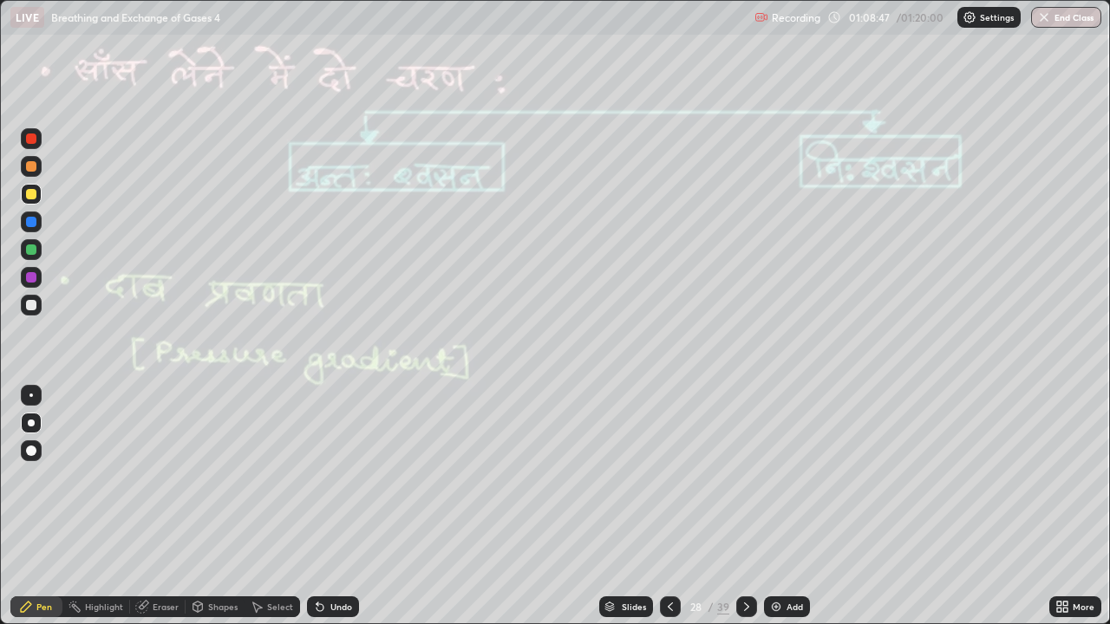
click at [142, 506] on icon at bounding box center [141, 607] width 11 height 11
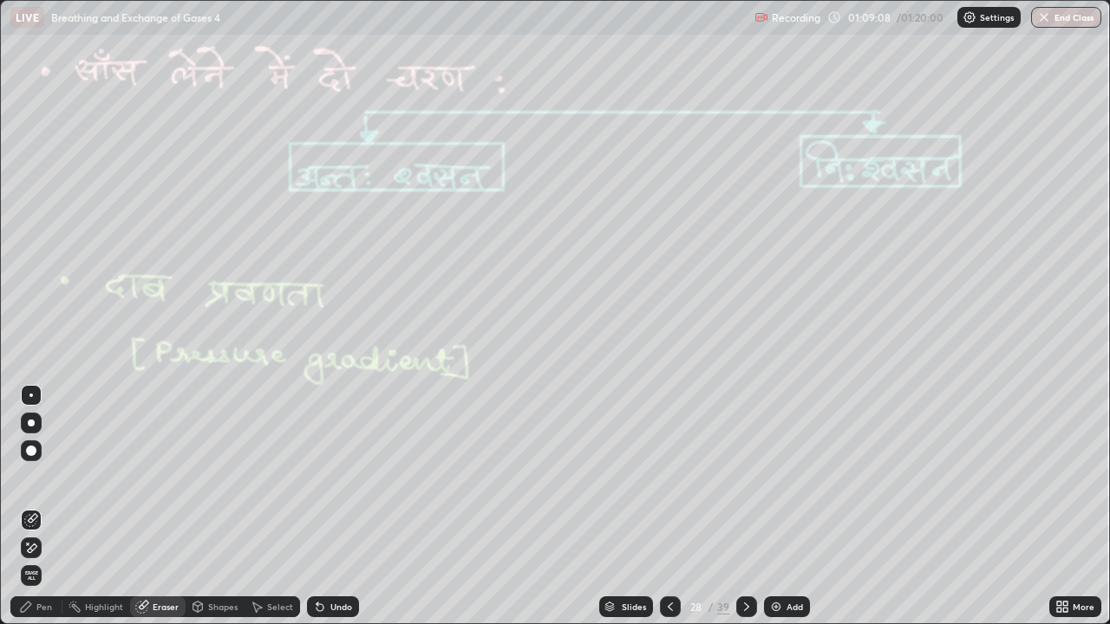
click at [44, 506] on div "Pen" at bounding box center [44, 607] width 16 height 9
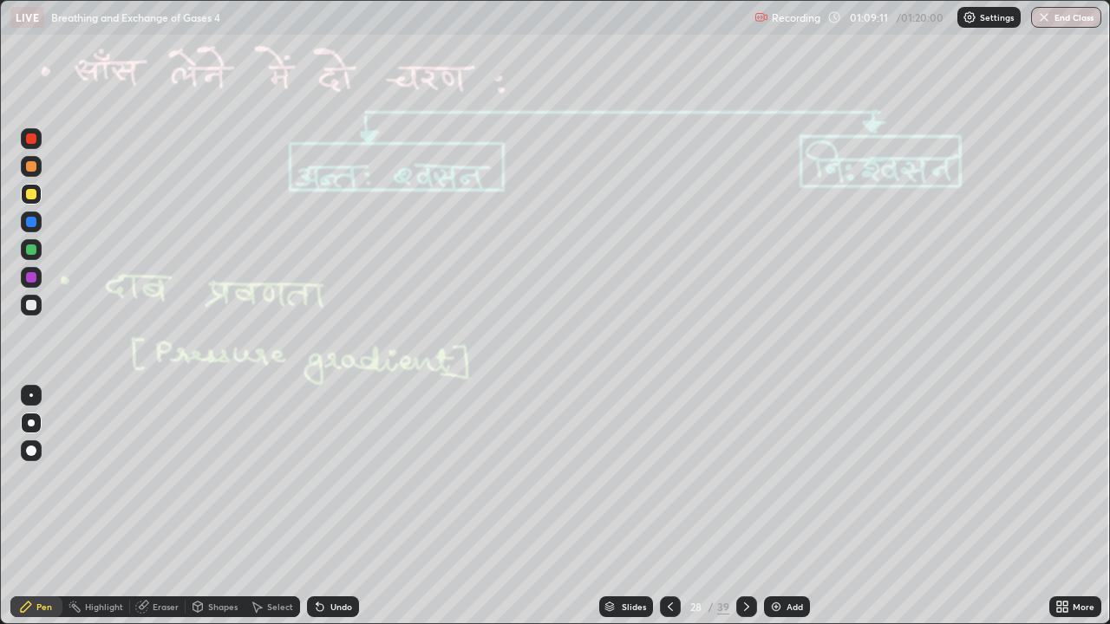
click at [31, 223] on div at bounding box center [31, 222] width 10 height 10
click at [742, 506] on icon at bounding box center [746, 607] width 14 height 14
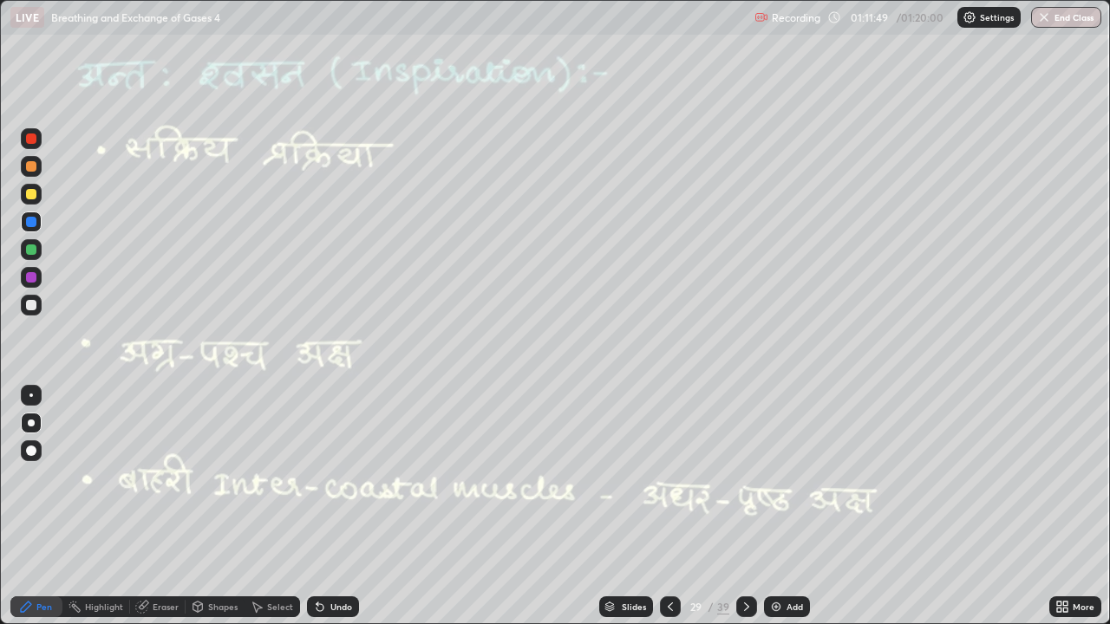
click at [0, 283] on div "Setting up your live class" at bounding box center [555, 312] width 1110 height 624
click at [32, 196] on div at bounding box center [31, 194] width 10 height 10
click at [330, 506] on div "Undo" at bounding box center [341, 607] width 22 height 9
click at [324, 506] on div "Undo" at bounding box center [333, 606] width 52 height 21
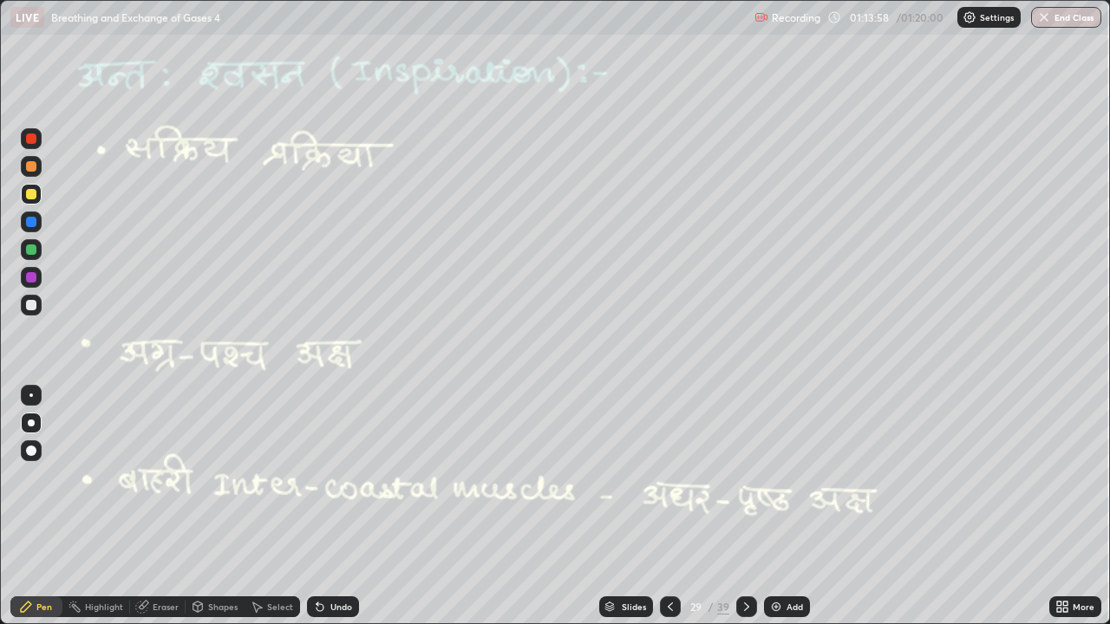
click at [321, 506] on icon at bounding box center [320, 607] width 14 height 14
click at [322, 506] on div "Undo" at bounding box center [333, 606] width 52 height 21
click at [741, 506] on icon at bounding box center [746, 607] width 14 height 14
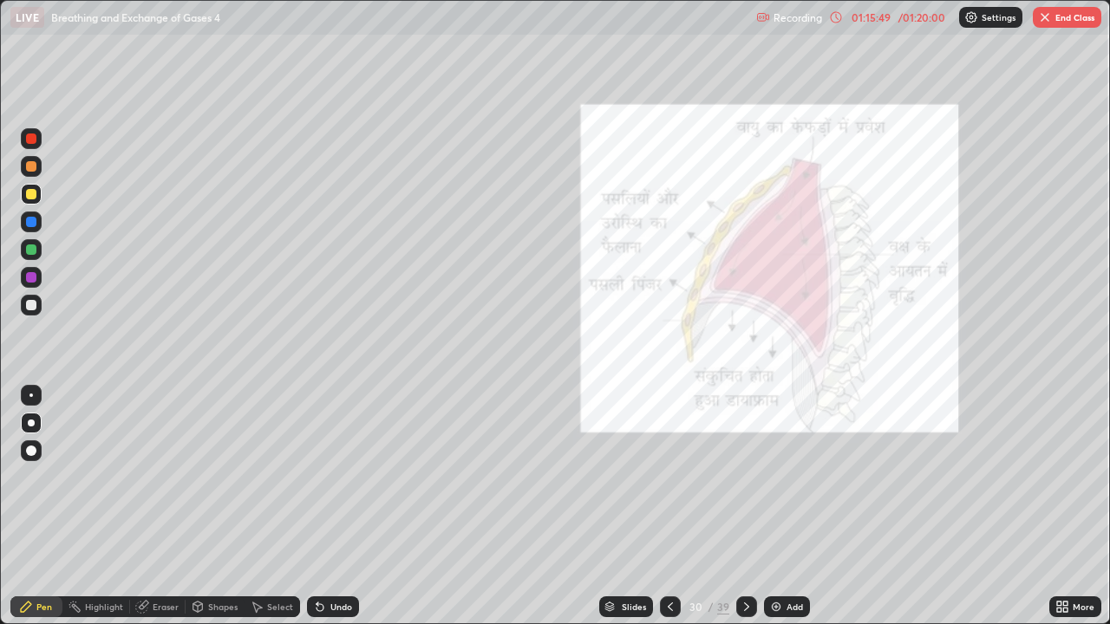
click at [1063, 506] on icon at bounding box center [1065, 610] width 4 height 4
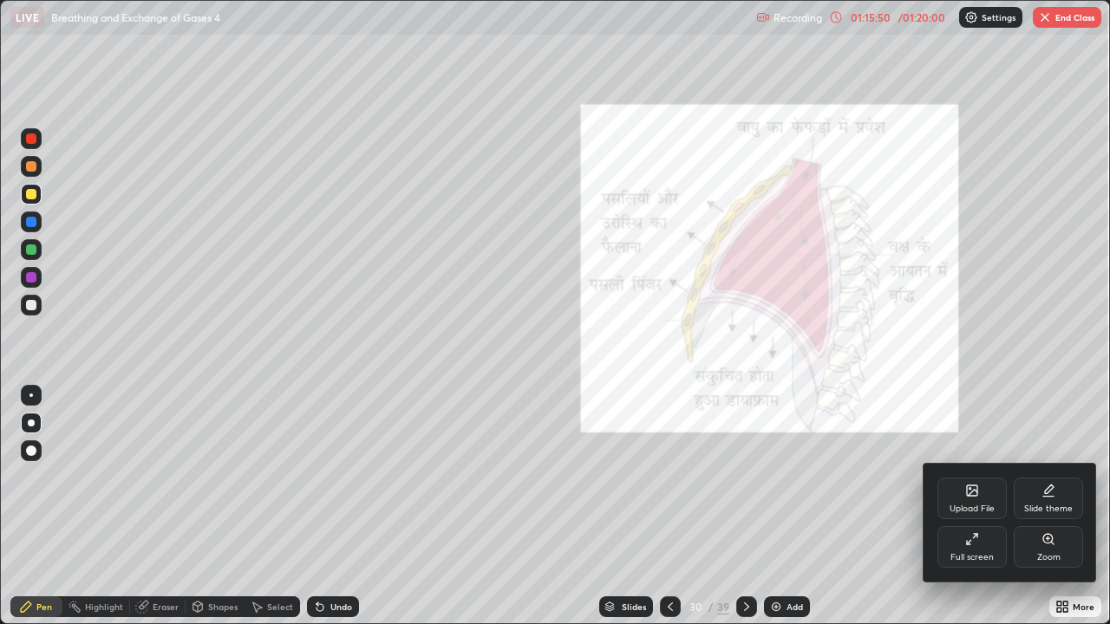
click at [985, 506] on div "Full screen" at bounding box center [971, 547] width 69 height 42
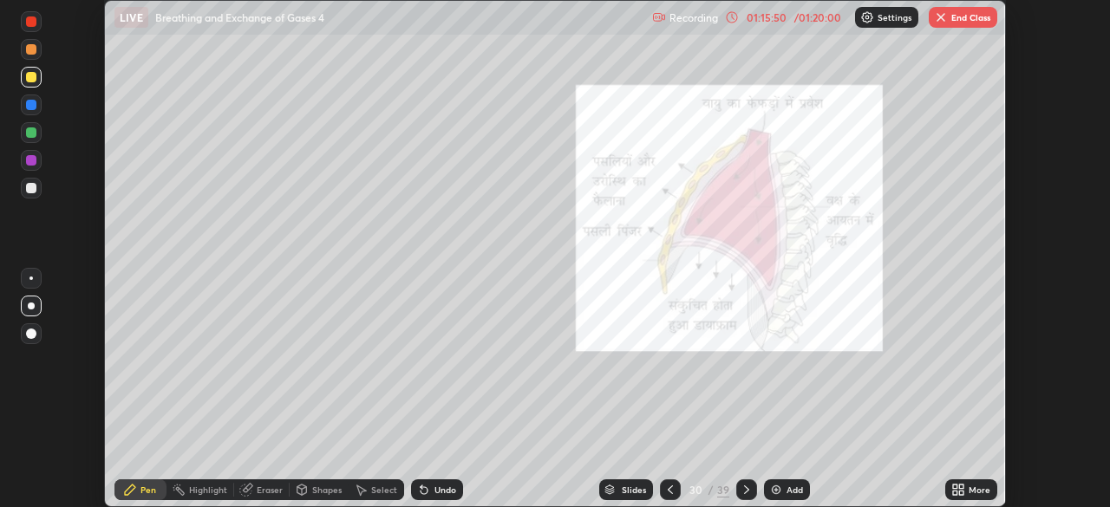
scroll to position [86185, 85582]
click at [944, 15] on img "button" at bounding box center [941, 17] width 14 height 14
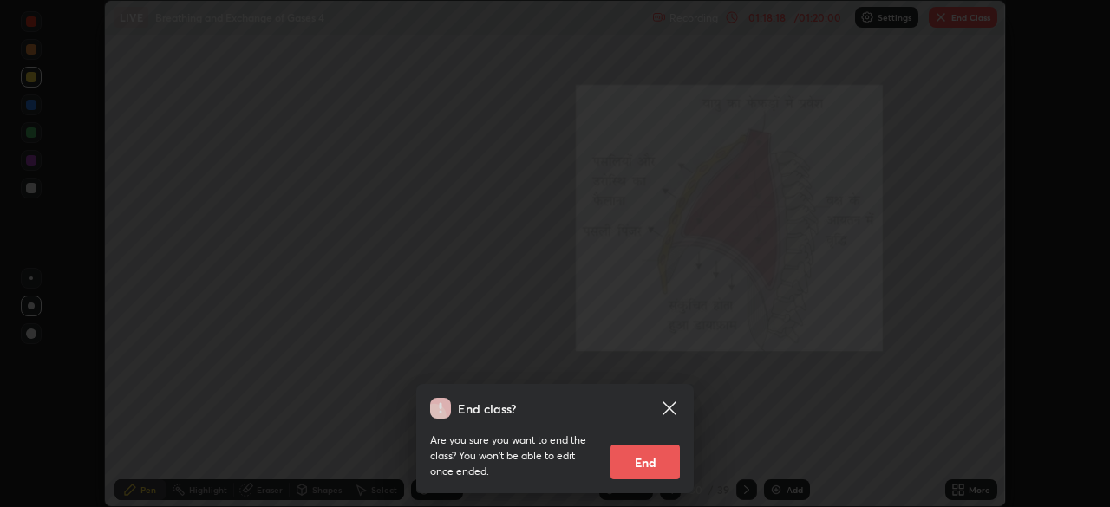
click at [659, 470] on button "End" at bounding box center [644, 462] width 69 height 35
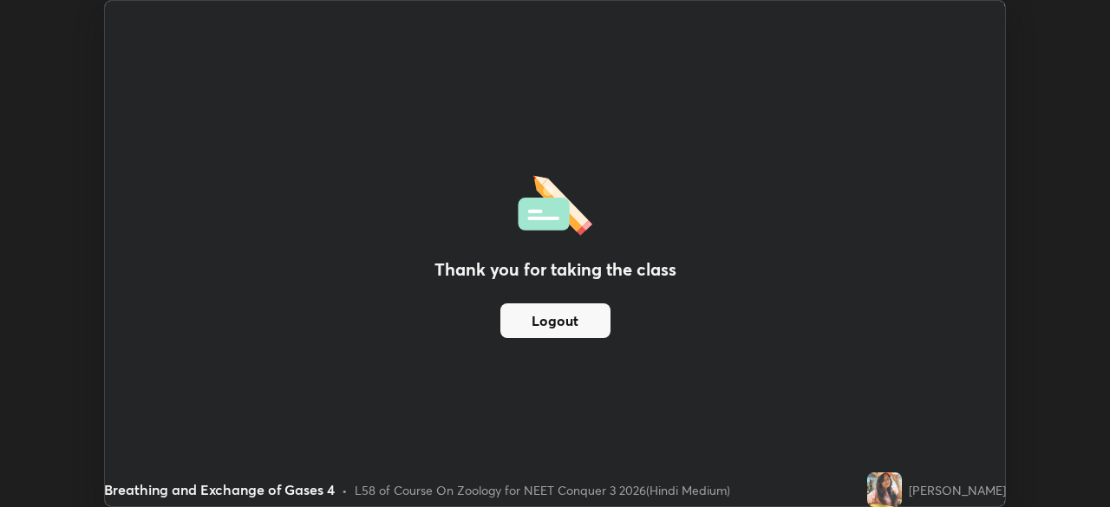
click at [818, 350] on div "Thank you for taking the class Logout" at bounding box center [555, 253] width 900 height 505
